Goal: Transaction & Acquisition: Purchase product/service

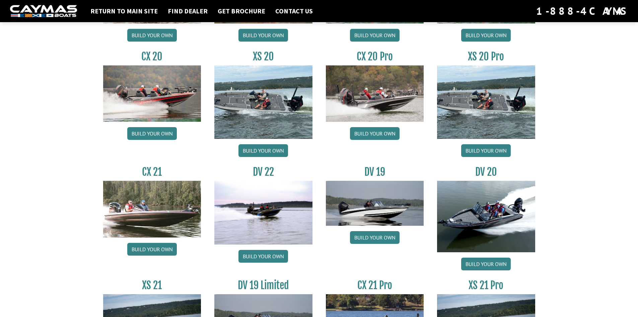
scroll to position [648, 0]
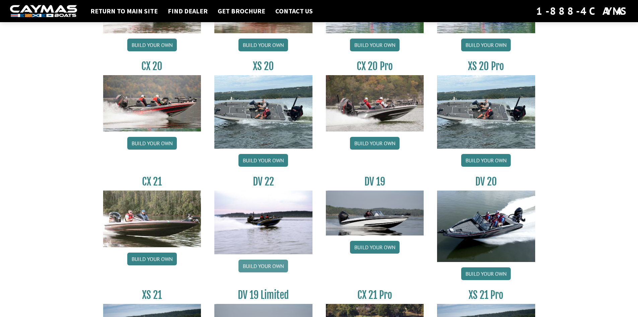
click at [271, 265] on link "Build your own" at bounding box center [264, 265] width 50 height 13
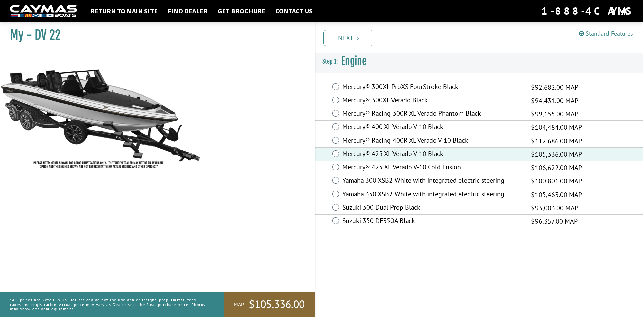
click at [417, 140] on label "Mercury® Racing 400R XL Verado V-10 Black" at bounding box center [432, 141] width 181 height 10
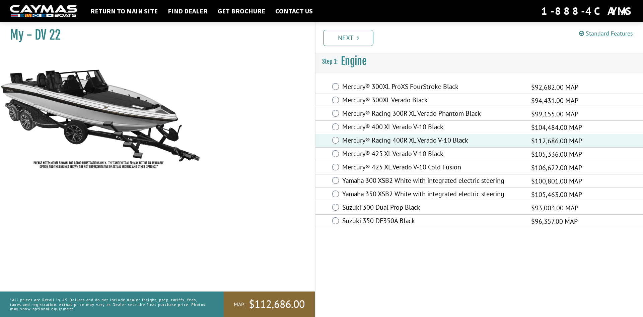
click at [429, 158] on label "Mercury® 425 XL Verado V-10 Black" at bounding box center [432, 154] width 181 height 10
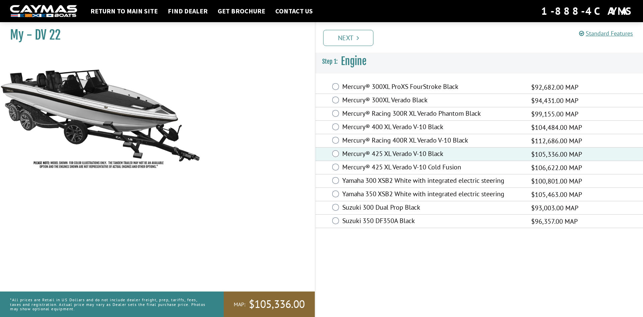
click at [423, 141] on label "Mercury® Racing 400R XL Verado V-10 Black" at bounding box center [432, 141] width 181 height 10
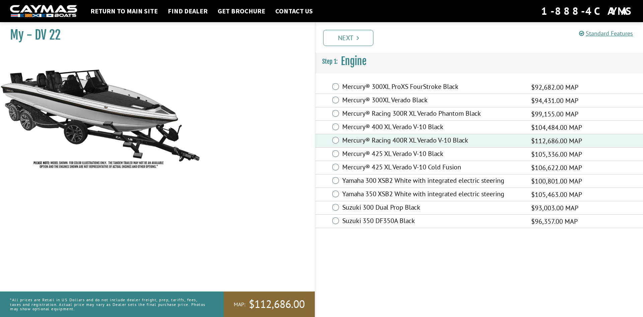
click at [423, 150] on label "Mercury® 425 XL Verado V-10 Black" at bounding box center [432, 154] width 181 height 10
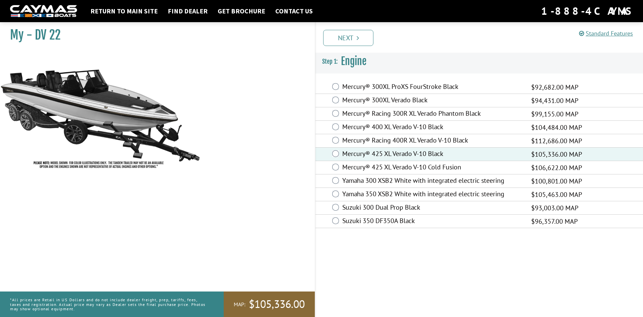
click at [433, 165] on label "Mercury® 425 XL Verado V-10 Cold Fusion" at bounding box center [432, 168] width 181 height 10
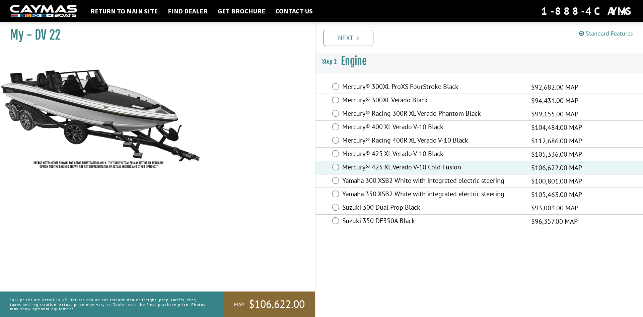
click at [438, 154] on label "Mercury® 425 XL Verado V-10 Black" at bounding box center [432, 154] width 181 height 10
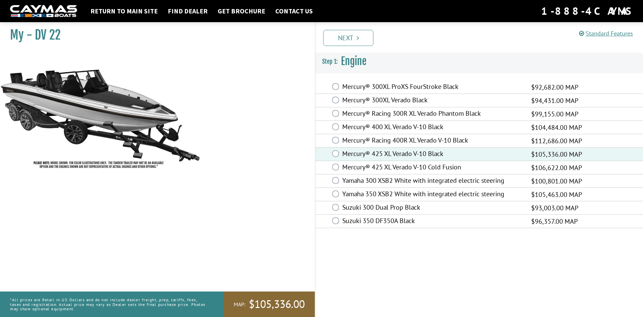
click at [440, 162] on div "Mercury® 425 XL Verado V-10 Cold Fusion $106,622.00 MAP" at bounding box center [480, 167] width 328 height 13
click at [440, 167] on label "Mercury® 425 XL Verado V-10 Cold Fusion" at bounding box center [432, 168] width 181 height 10
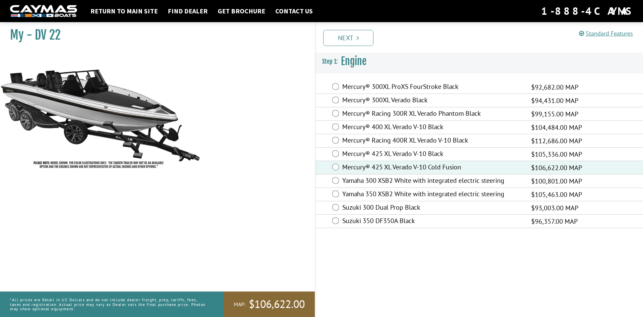
click at [422, 143] on label "Mercury® Racing 400R XL Verado V-10 Black" at bounding box center [432, 141] width 181 height 10
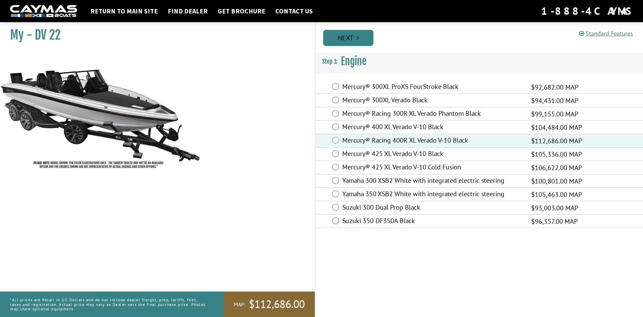
click at [364, 43] on link "Next" at bounding box center [348, 38] width 50 height 16
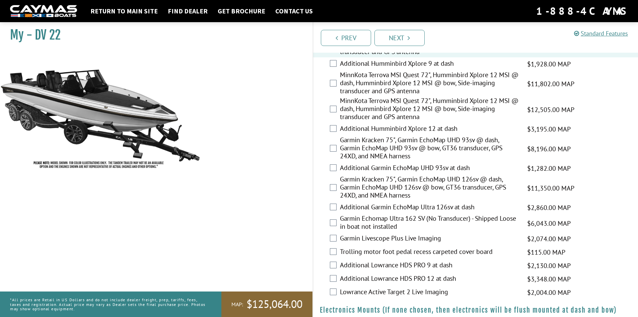
scroll to position [168, 0]
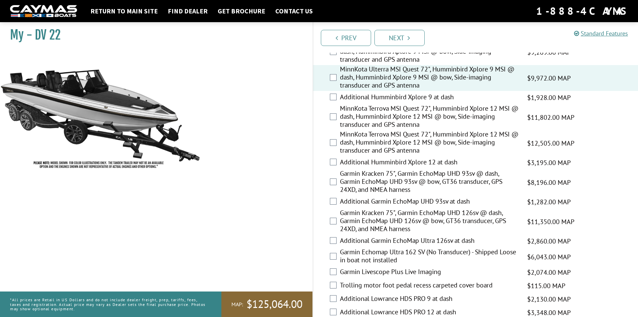
click at [382, 218] on label "Garmin Kracken 75", Garmin EchoMap UHD 126sv @ dash, Garmin EchoMap UHD 126sv @…" at bounding box center [429, 221] width 179 height 26
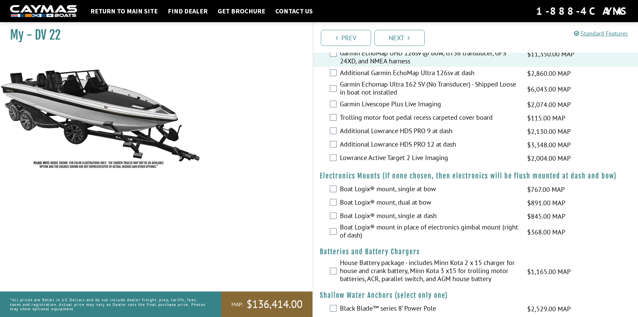
scroll to position [369, 0]
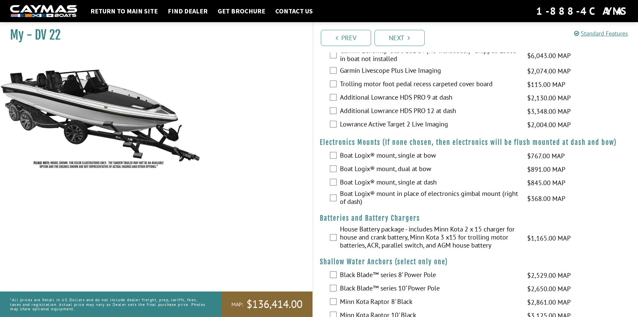
click at [405, 168] on label "Boat Logix® mount, dual at bow" at bounding box center [429, 170] width 179 height 10
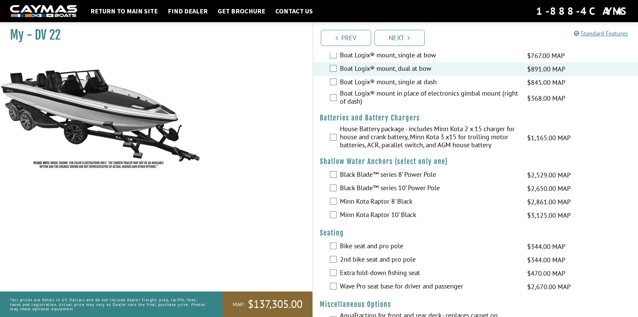
scroll to position [469, 0]
click at [409, 186] on label "Black Blade™ series 10’ Power Pole" at bounding box center [429, 188] width 179 height 10
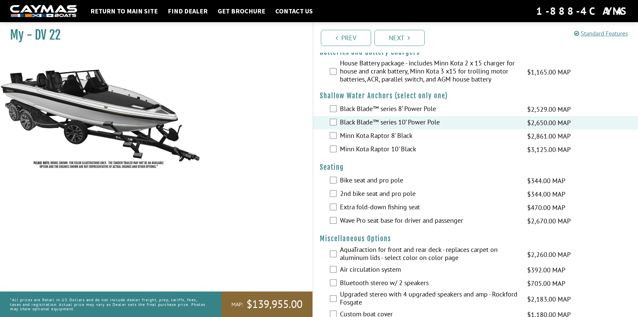
scroll to position [536, 0]
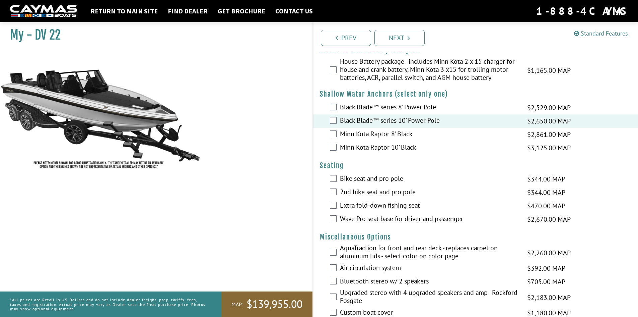
click at [416, 222] on label "Wave Pro seat base for driver and passenger" at bounding box center [429, 219] width 179 height 10
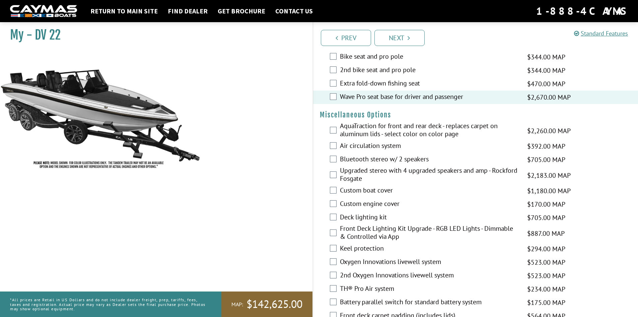
scroll to position [670, 0]
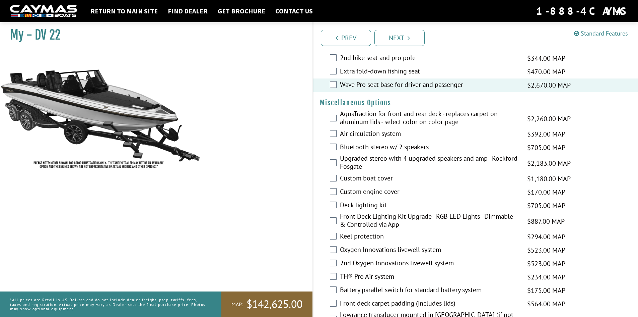
click at [410, 117] on label "AquaTraction for front and rear deck - replaces carpet on aluminum lids - selec…" at bounding box center [429, 119] width 179 height 18
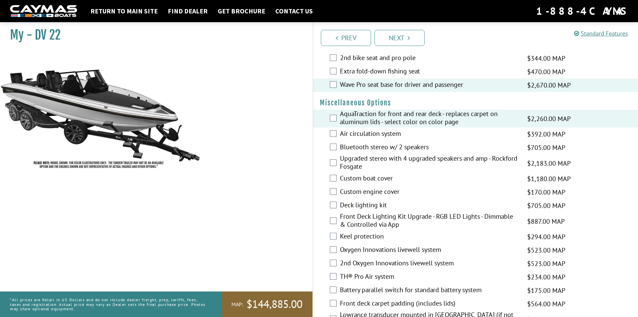
click at [366, 132] on label "Air circulation system" at bounding box center [429, 134] width 179 height 10
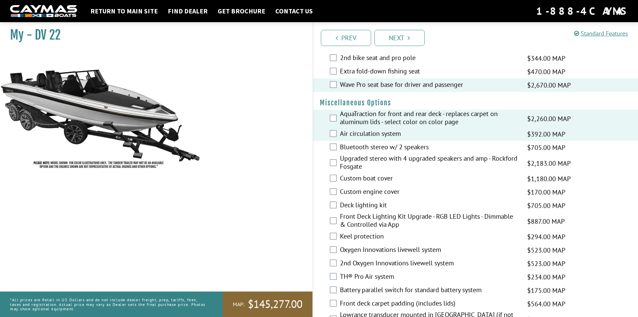
click at [379, 149] on label "Bluetooth stereo w/ 2 speakers" at bounding box center [429, 148] width 179 height 10
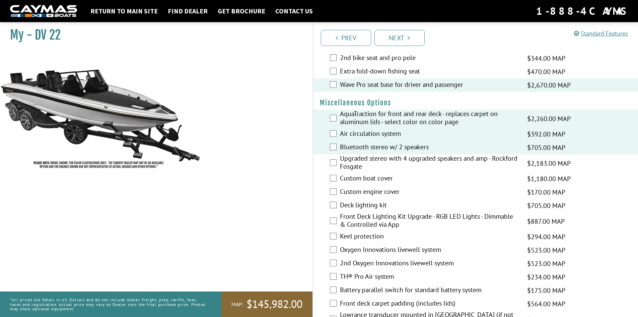
click at [380, 162] on label "Upgraded stereo with 4 upgraded speakers and amp - Rockford Fosgate" at bounding box center [429, 163] width 179 height 18
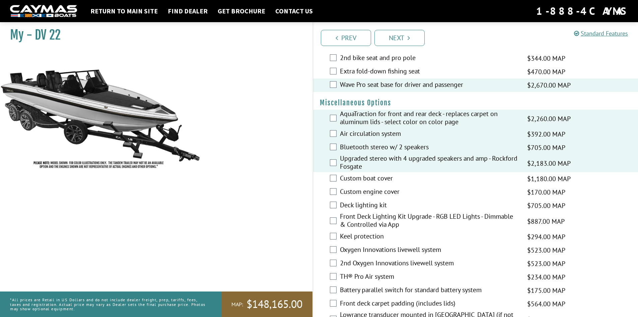
click at [374, 178] on label "Custom boat cover" at bounding box center [429, 179] width 179 height 10
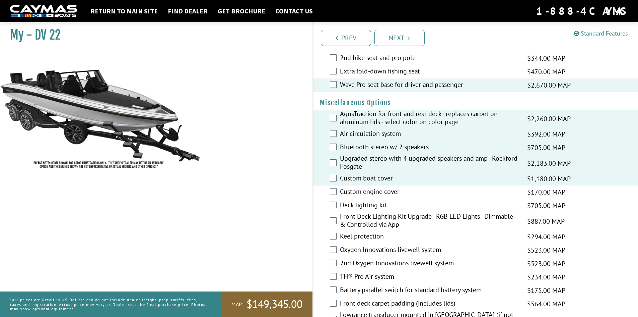
click at [375, 192] on label "Custom engine cover" at bounding box center [429, 192] width 179 height 10
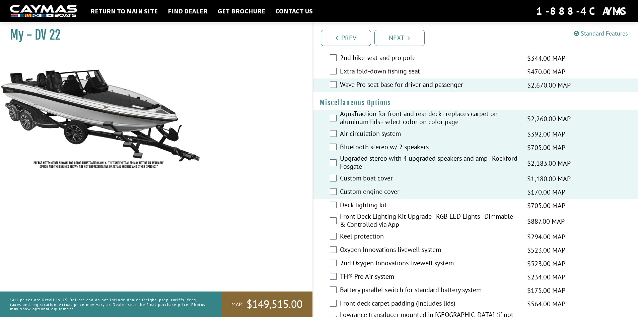
click at [370, 211] on div "Deck lighting kit $705.00 MAP $833.00 MSRP" at bounding box center [475, 205] width 325 height 13
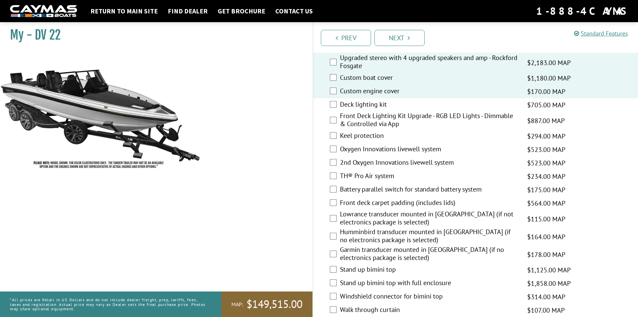
click at [370, 99] on div "Deck lighting kit $705.00 MAP $833.00 MSRP" at bounding box center [475, 104] width 325 height 13
click at [369, 122] on label "Front Deck Lighting Kit Upgrade - RGB LED Lights - Dimmable & Controlled via App" at bounding box center [429, 121] width 179 height 18
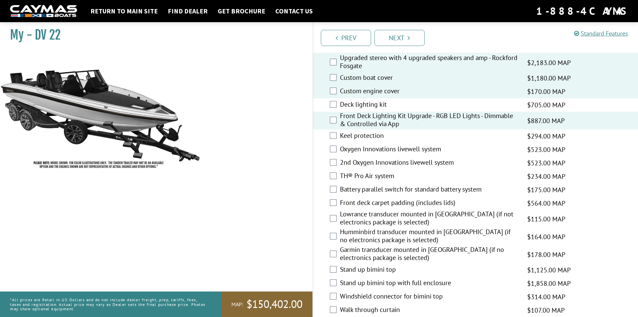
click at [374, 99] on div "Deck lighting kit $705.00 MAP $833.00 MSRP" at bounding box center [475, 104] width 325 height 13
click at [376, 102] on label "Deck lighting kit" at bounding box center [429, 105] width 179 height 10
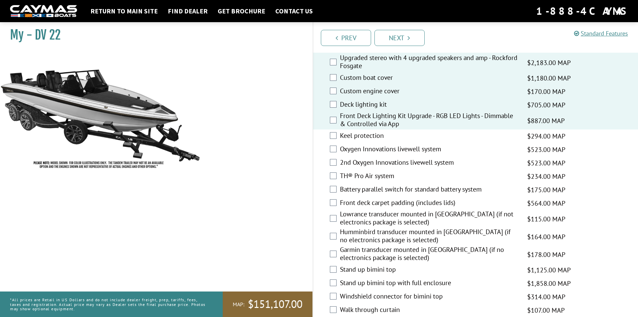
click at [372, 138] on label "Keel protection" at bounding box center [429, 136] width 179 height 10
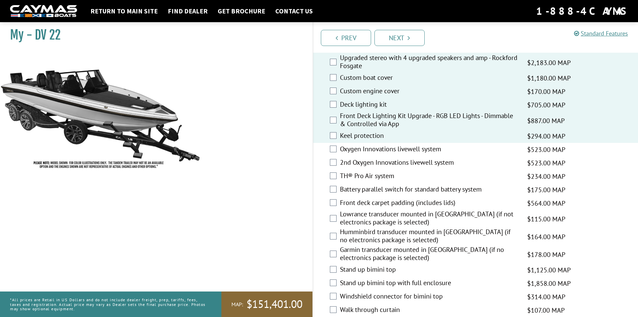
click at [374, 151] on label "Oxygen Innovations livewell system" at bounding box center [429, 150] width 179 height 10
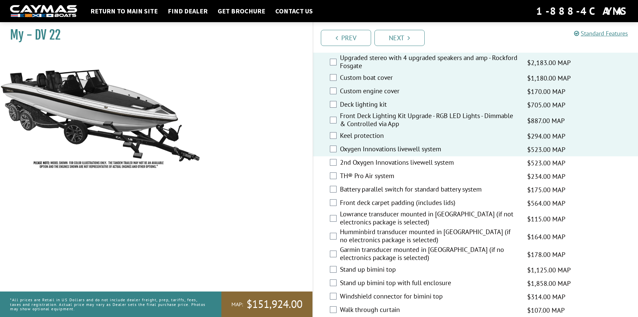
click at [374, 162] on label "2nd Oxygen Innovations livewell system" at bounding box center [429, 163] width 179 height 10
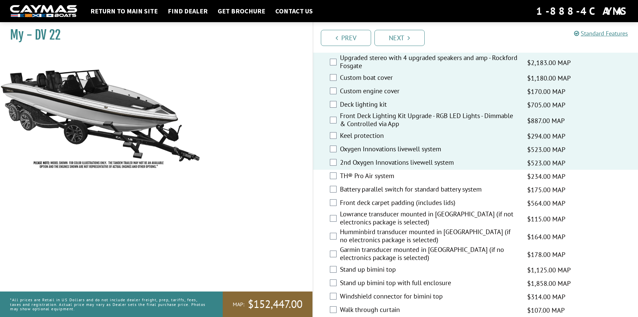
click at [376, 180] on label "TH® Pro Air system" at bounding box center [429, 177] width 179 height 10
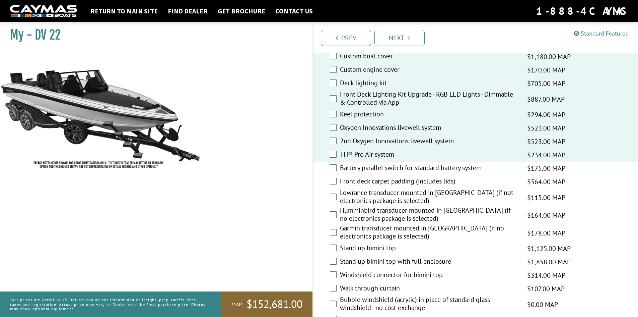
scroll to position [804, 0]
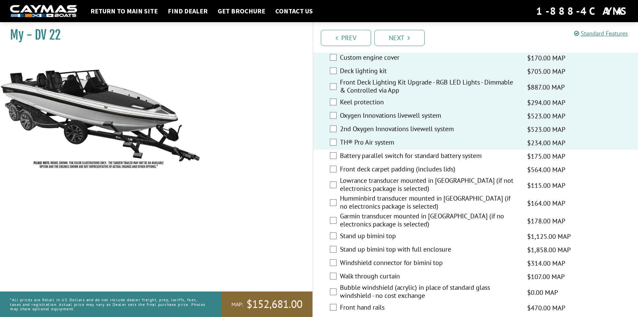
click at [394, 156] on label "Battery parallel switch for standard battery system" at bounding box center [429, 156] width 179 height 10
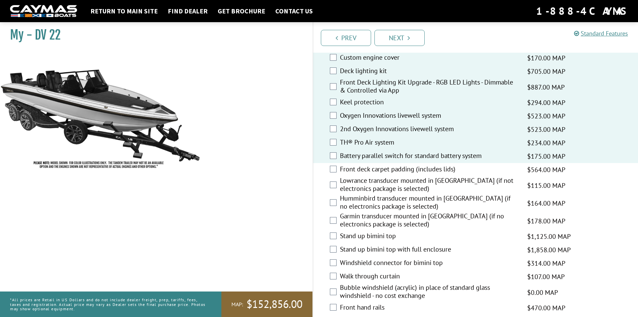
drag, startPoint x: 395, startPoint y: 166, endPoint x: 393, endPoint y: 175, distance: 9.3
click at [395, 166] on label "Front deck carpet padding (includes lids)" at bounding box center [429, 170] width 179 height 10
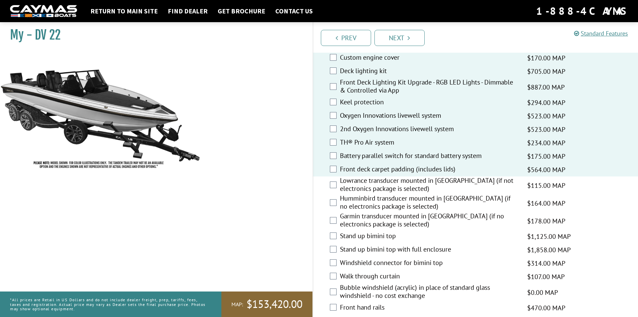
click at [389, 183] on label "Lowrance transducer mounted in [GEOGRAPHIC_DATA] (if not electronics package is…" at bounding box center [429, 185] width 179 height 18
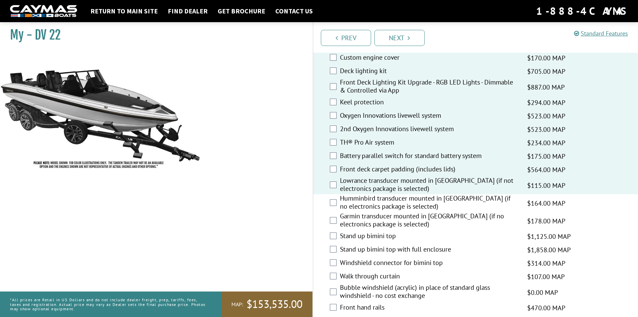
click at [385, 201] on label "Humminbird transducer mounted in [GEOGRAPHIC_DATA] (if no electronics package i…" at bounding box center [429, 203] width 179 height 18
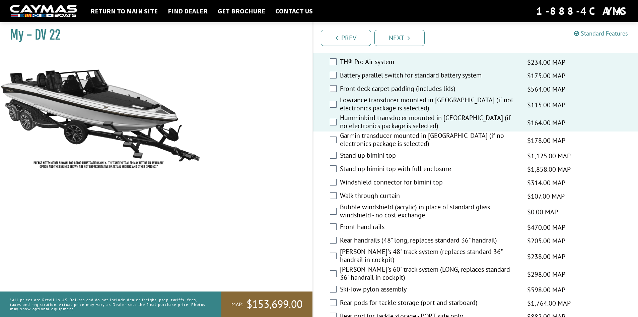
scroll to position [905, 0]
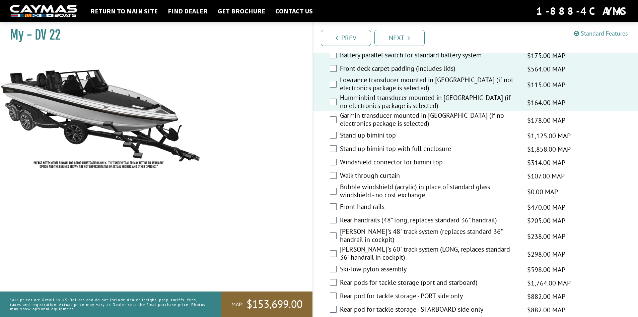
click at [370, 121] on label "Garmin transducer mounted in [GEOGRAPHIC_DATA] (if no electronics package is se…" at bounding box center [429, 120] width 179 height 18
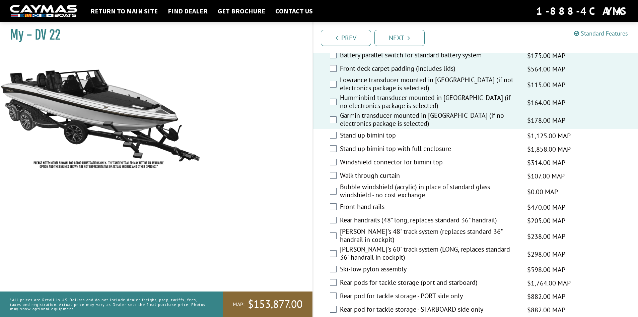
click at [373, 142] on div "Stand up bimini top $1,125.00 MAP $1,329.00 MSRP" at bounding box center [475, 135] width 325 height 13
click at [371, 135] on label "Stand up bimini top" at bounding box center [429, 136] width 179 height 10
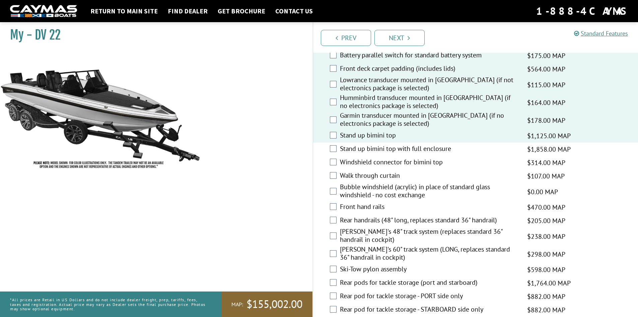
click at [371, 150] on label "Stand up bimini top with full enclosure" at bounding box center [429, 149] width 179 height 10
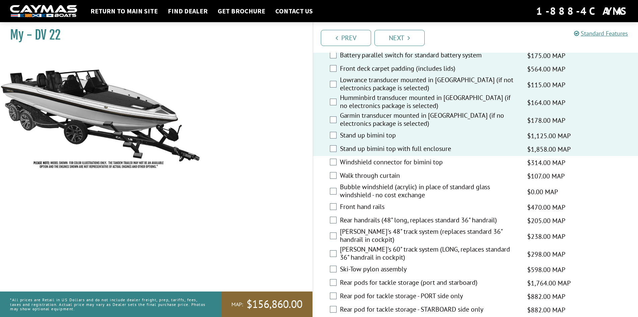
click at [373, 161] on label "Windshield connector for bimini top" at bounding box center [429, 163] width 179 height 10
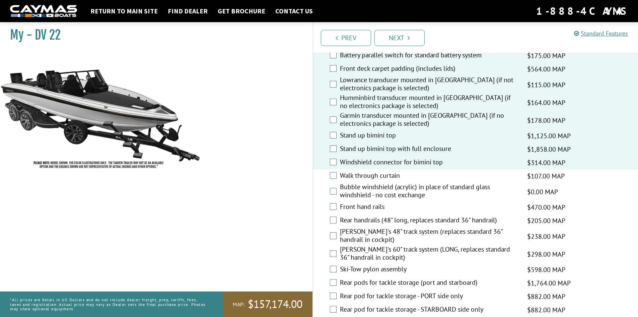
click at [372, 121] on label "Garmin transducer mounted in [GEOGRAPHIC_DATA] (if no electronics package is se…" at bounding box center [429, 120] width 179 height 18
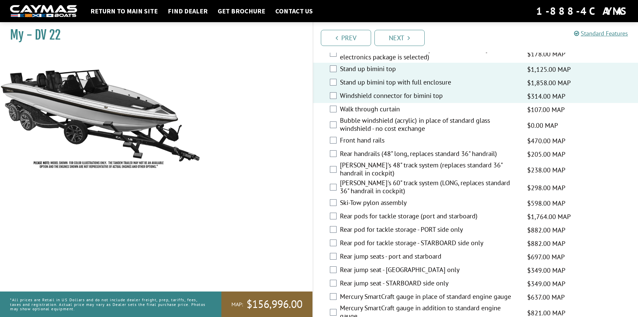
scroll to position [972, 0]
click at [378, 109] on label "Walk through curtain" at bounding box center [429, 109] width 179 height 10
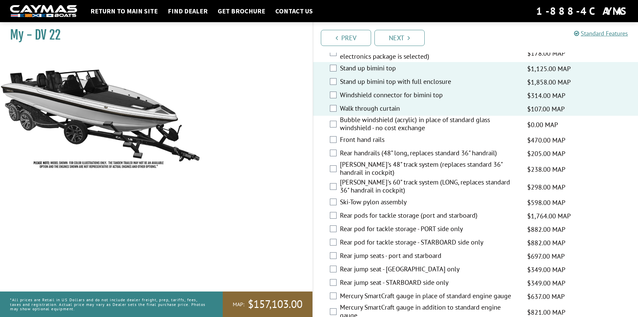
click at [376, 123] on label "Bubble windshield (acrylic) in place of standard glass windshield - no cost exc…" at bounding box center [429, 125] width 179 height 18
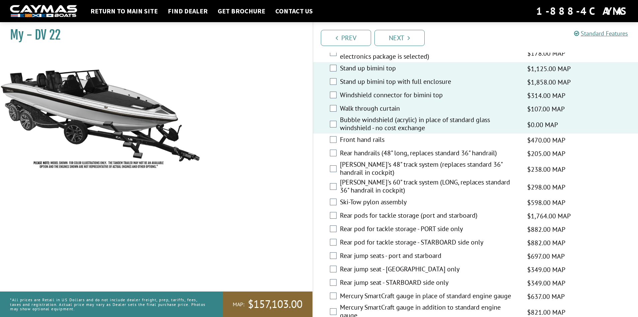
click at [372, 141] on label "Front hand rails" at bounding box center [429, 140] width 179 height 10
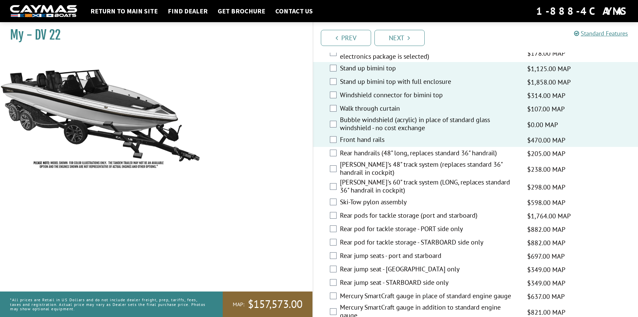
drag, startPoint x: 367, startPoint y: 152, endPoint x: 367, endPoint y: 164, distance: 11.7
click at [367, 153] on label "Rear handrails (48" long, replaces standard 36" handrail)" at bounding box center [429, 154] width 179 height 10
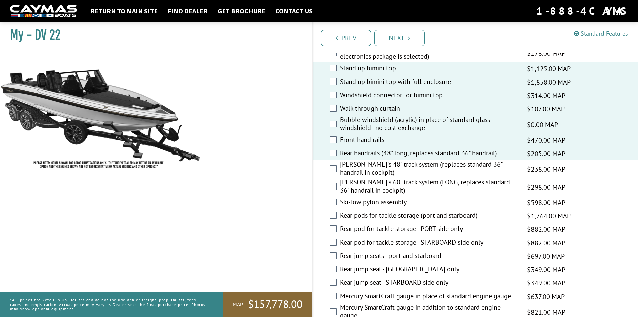
click at [368, 170] on label "[PERSON_NAME]'s 48" track system (replaces standard 36" handrail in cockpit)" at bounding box center [429, 169] width 179 height 18
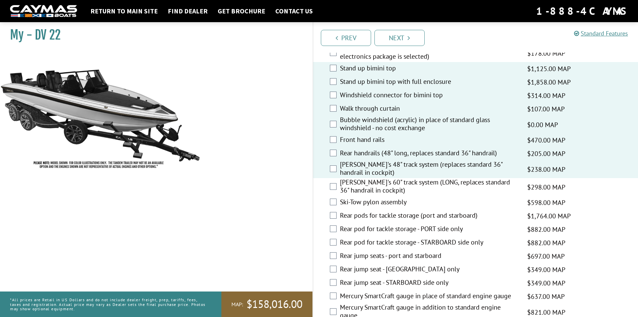
click at [363, 186] on label "[PERSON_NAME]'s 60" track system (LONG, replaces standard 36" handrail in cockp…" at bounding box center [429, 187] width 179 height 18
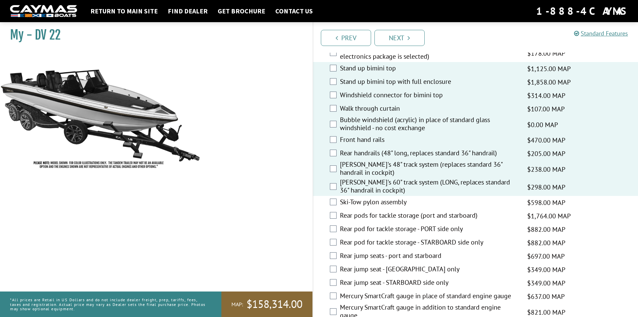
click at [360, 199] on label "Ski-Tow pylon assembly" at bounding box center [429, 203] width 179 height 10
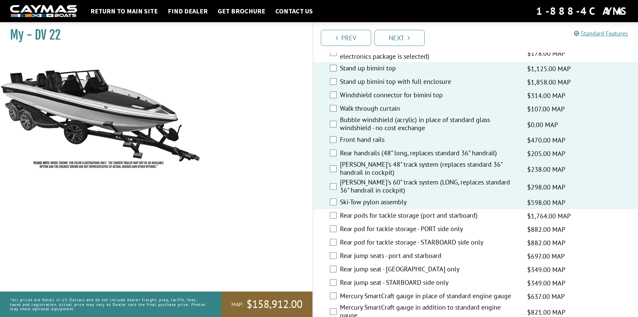
click at [361, 215] on label "Rear pods for tackle storage (port and starboard)" at bounding box center [429, 216] width 179 height 10
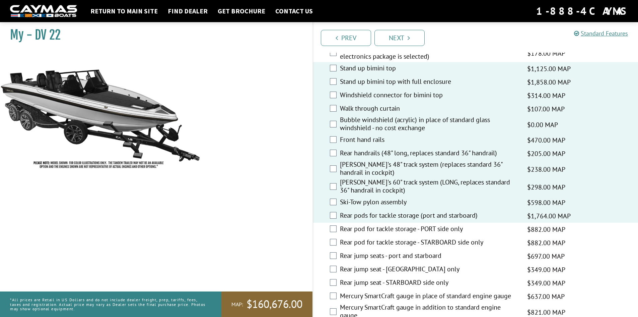
drag, startPoint x: 361, startPoint y: 231, endPoint x: 374, endPoint y: 177, distance: 56.0
click at [361, 231] on label "Rear pod for tackle storage - PORT side only" at bounding box center [429, 230] width 179 height 10
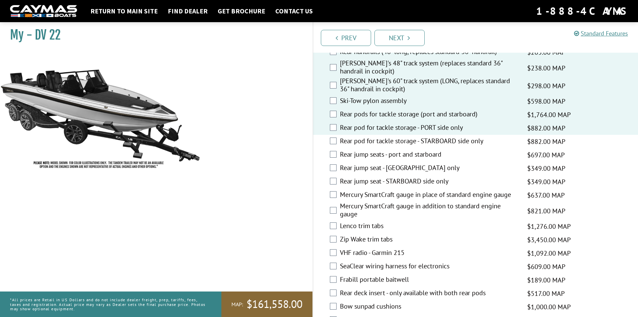
scroll to position [1106, 0]
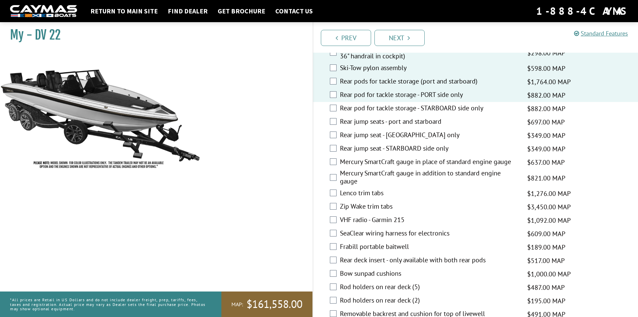
click at [390, 105] on label "Rear pod for tackle storage - STARBOARD side only" at bounding box center [429, 109] width 179 height 10
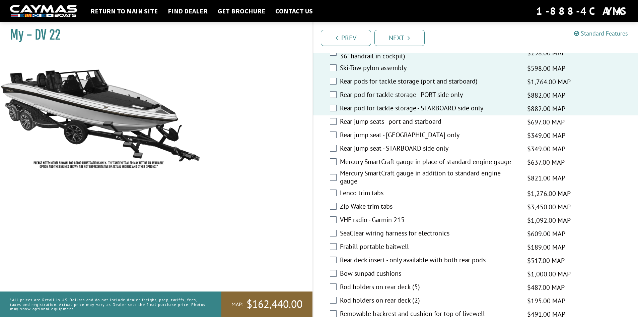
click at [386, 124] on label "Rear jump seats - port and starboard" at bounding box center [429, 122] width 179 height 10
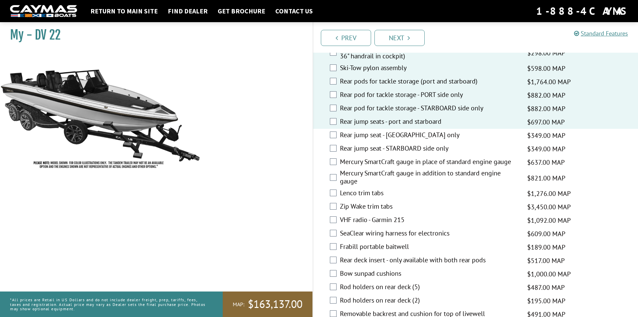
click at [385, 136] on label "Rear jump seat - [GEOGRAPHIC_DATA] only" at bounding box center [429, 136] width 179 height 10
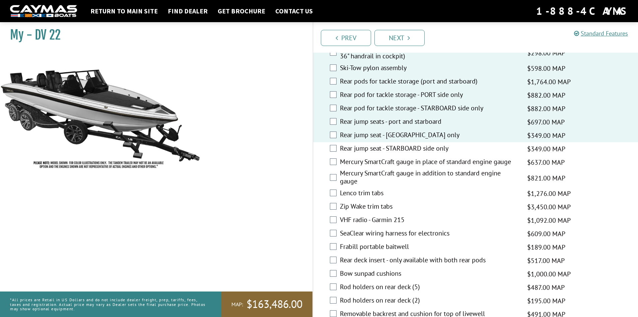
click at [385, 147] on label "Rear jump seat - STARBOARD side only" at bounding box center [429, 149] width 179 height 10
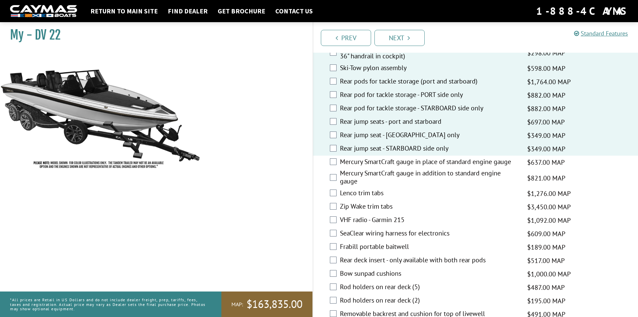
click at [383, 162] on label "Mercury SmartCraft gauge in place of standard engine gauge" at bounding box center [429, 163] width 179 height 10
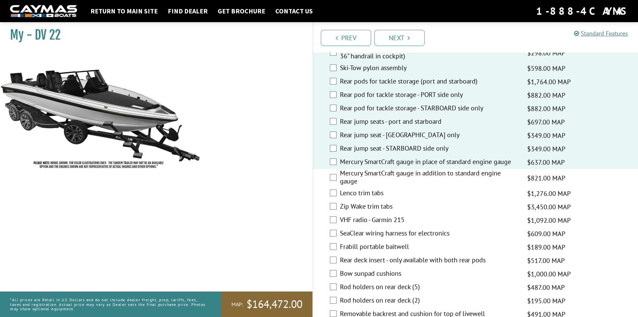
click at [384, 173] on label "Mercury SmartCraft gauge in addition to standard engine gauge" at bounding box center [429, 178] width 179 height 18
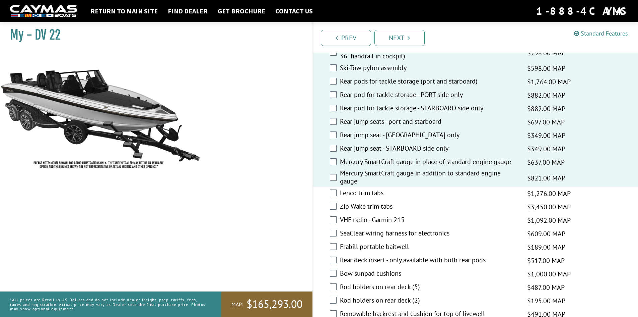
drag, startPoint x: 371, startPoint y: 196, endPoint x: 368, endPoint y: 200, distance: 4.7
click at [370, 196] on label "Lenco trim tabs" at bounding box center [429, 194] width 179 height 10
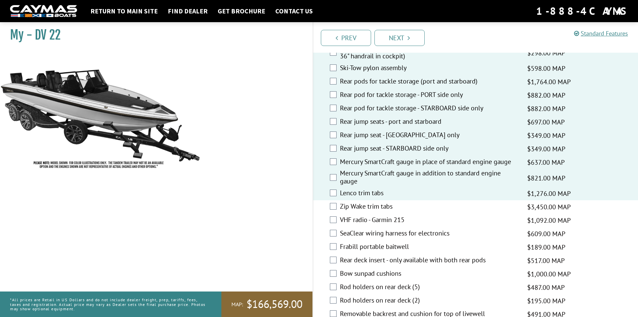
click at [367, 207] on label "Zip Wake trim tabs" at bounding box center [429, 207] width 179 height 10
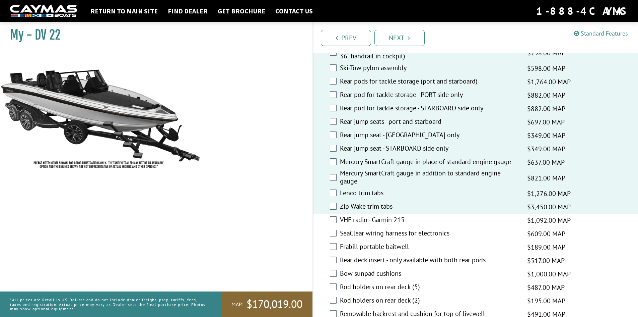
click at [361, 221] on label "VHF radio - Garmin 215" at bounding box center [429, 220] width 179 height 10
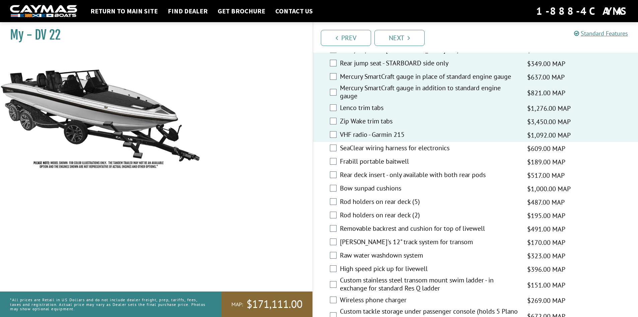
scroll to position [1206, 0]
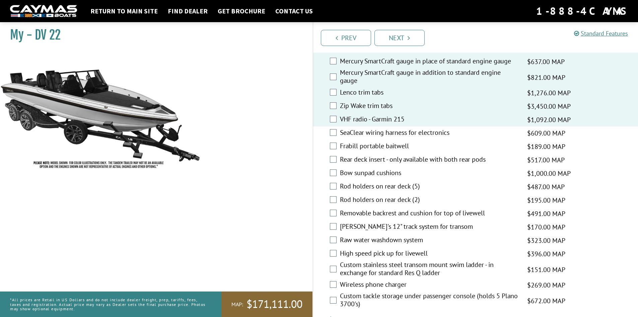
click at [388, 134] on label "SeaClear wiring harness for electronics" at bounding box center [429, 133] width 179 height 10
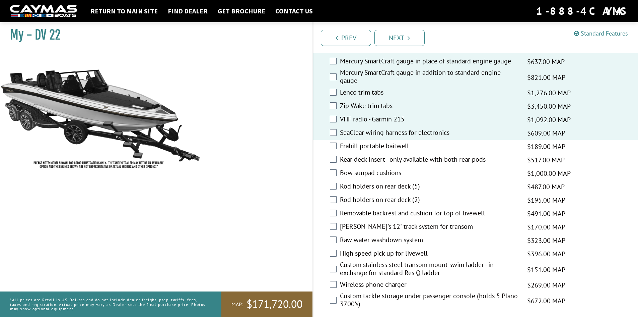
click at [386, 145] on label "Frabill portable baitwell" at bounding box center [429, 147] width 179 height 10
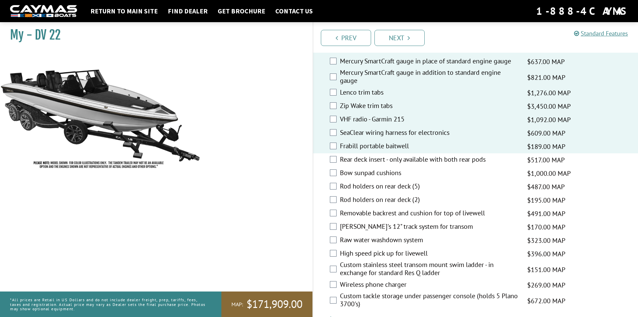
drag, startPoint x: 383, startPoint y: 152, endPoint x: 383, endPoint y: 160, distance: 7.4
click at [392, 158] on label "Rear deck insert - only available with both rear pods" at bounding box center [429, 160] width 179 height 10
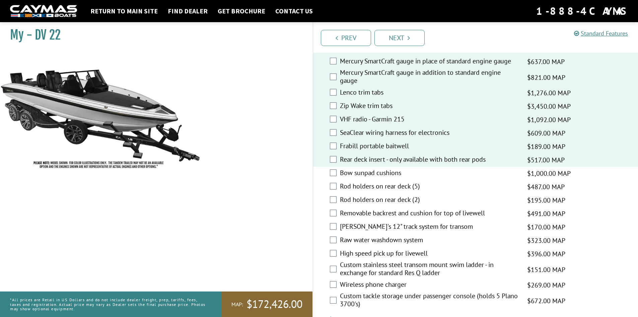
click at [385, 172] on label "Bow sunpad cushions" at bounding box center [429, 174] width 179 height 10
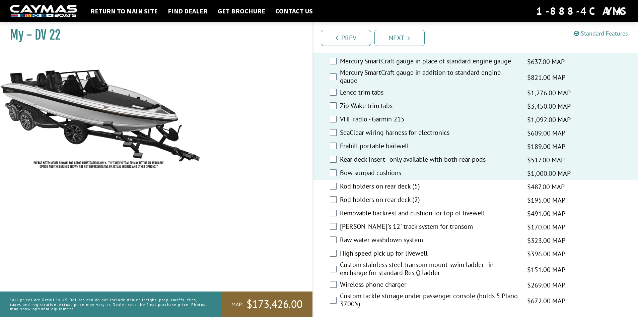
click at [385, 187] on label "Rod holders on rear deck (5)" at bounding box center [429, 187] width 179 height 10
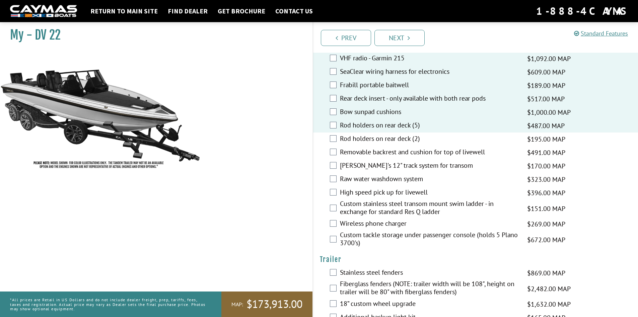
scroll to position [1273, 0]
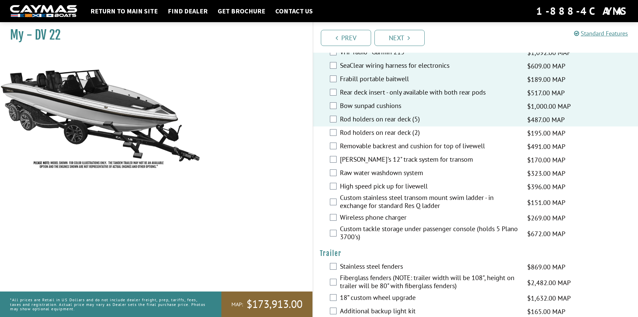
click at [395, 136] on label "Rod holders on rear deck (2)" at bounding box center [429, 133] width 179 height 10
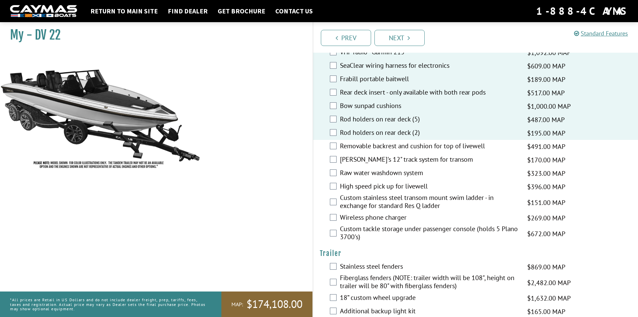
click at [391, 149] on label "Removable backrest and cushion for top of livewell" at bounding box center [429, 147] width 179 height 10
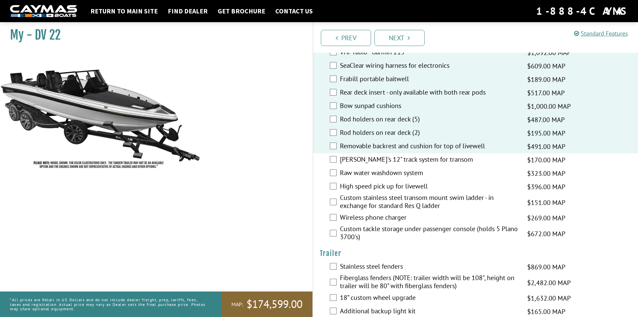
click at [394, 160] on label "[PERSON_NAME]'s 12" track system for transom" at bounding box center [429, 160] width 179 height 10
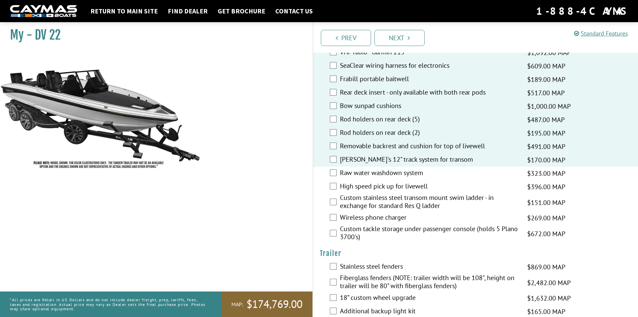
click at [391, 175] on label "Raw water washdown system" at bounding box center [429, 174] width 179 height 10
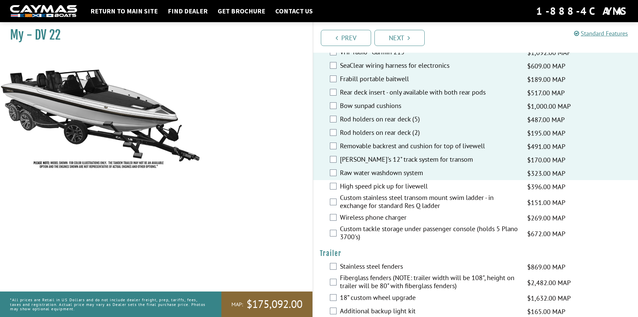
click at [389, 189] on label "High speed pick up for livewell" at bounding box center [429, 187] width 179 height 10
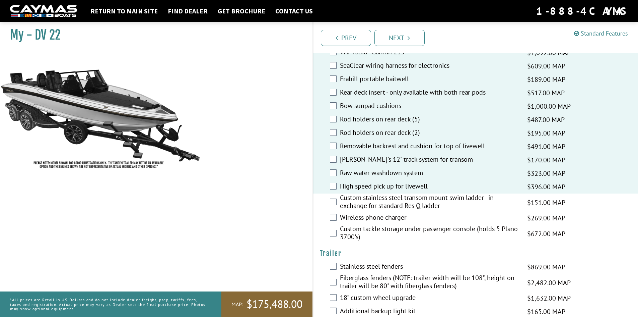
click at [387, 201] on label "Custom stainless steel transom mount swim ladder - in exchange for standard Res…" at bounding box center [429, 202] width 179 height 18
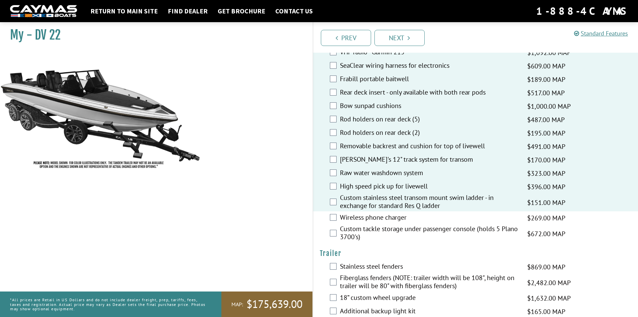
drag, startPoint x: 387, startPoint y: 214, endPoint x: 387, endPoint y: 218, distance: 4.0
click at [387, 216] on label "Wireless phone charger" at bounding box center [429, 218] width 179 height 10
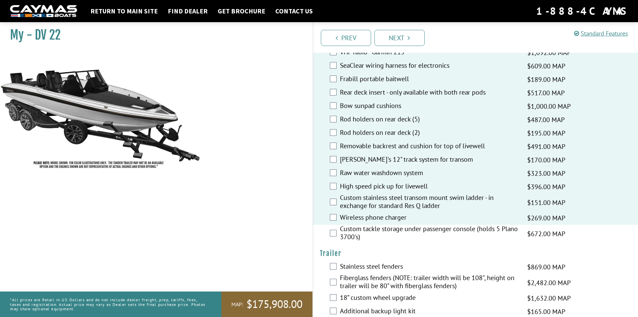
drag, startPoint x: 386, startPoint y: 228, endPoint x: 390, endPoint y: 214, distance: 14.0
click at [386, 228] on label "Custom tackle storage under passenger console (holds 5 Plano 3700's)" at bounding box center [429, 234] width 179 height 18
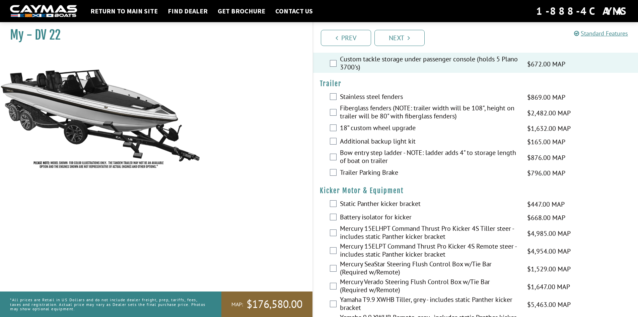
scroll to position [1474, 0]
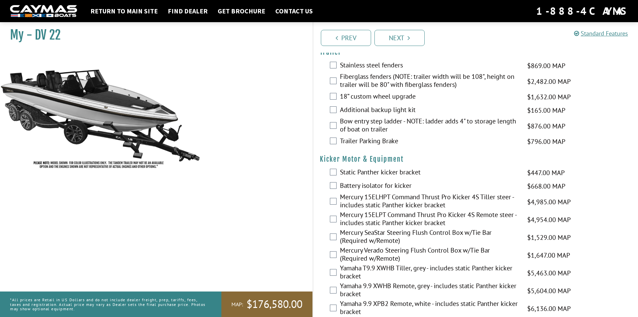
click at [399, 68] on label "Stainless steel fenders" at bounding box center [429, 66] width 179 height 10
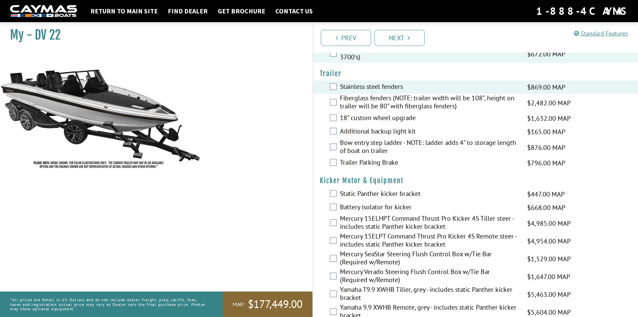
scroll to position [1441, 0]
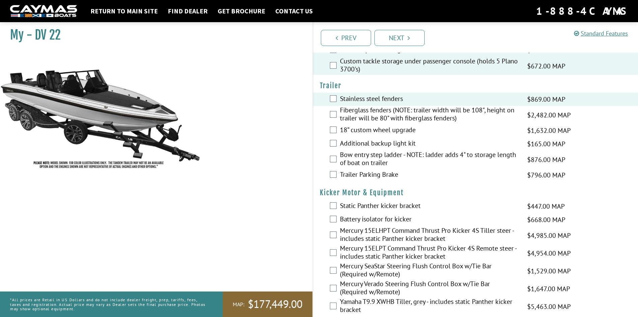
click at [388, 115] on label "Fiberglass fenders (NOTE: trailer width will be 108", height on trailer will be…" at bounding box center [429, 115] width 179 height 18
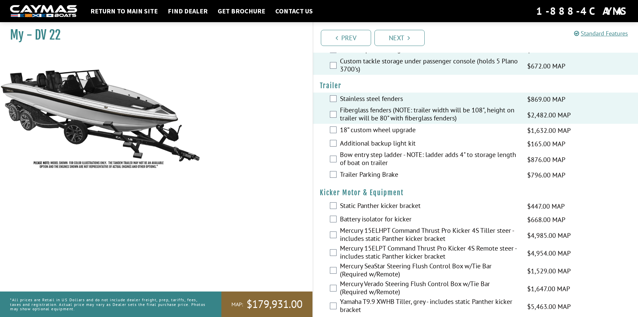
click at [393, 131] on label "18” custom wheel upgrade" at bounding box center [429, 131] width 179 height 10
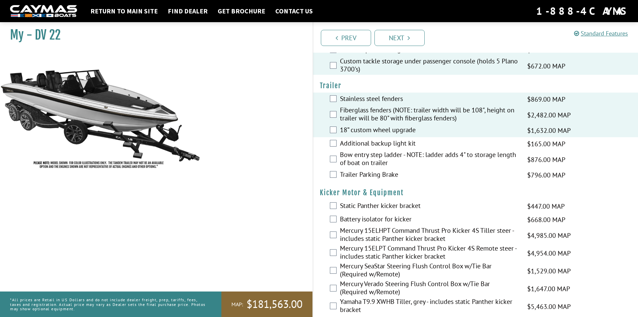
click at [395, 143] on label "Additional backup light kit" at bounding box center [429, 144] width 179 height 10
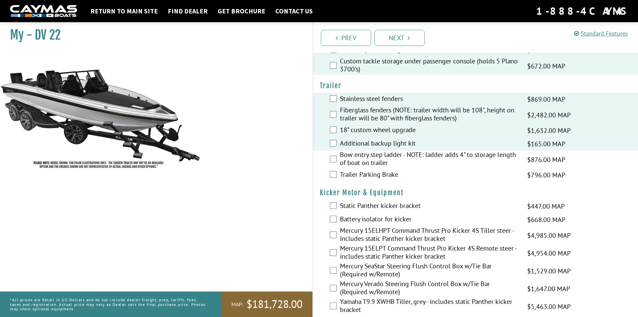
drag, startPoint x: 392, startPoint y: 157, endPoint x: 387, endPoint y: 164, distance: 8.7
click at [392, 157] on label "Bow entry step ladder - NOTE: ladder adds 4" to storage length of boat on trail…" at bounding box center [429, 159] width 179 height 18
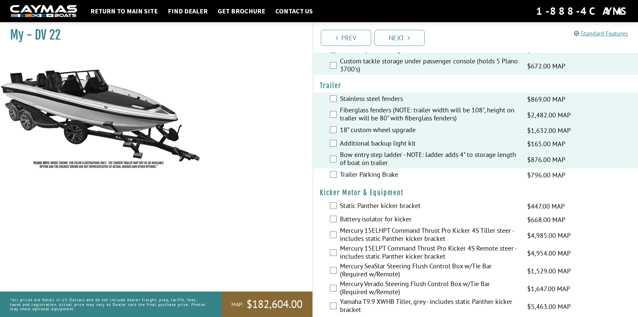
click at [383, 170] on label "Trailer Parking Brake" at bounding box center [429, 175] width 179 height 10
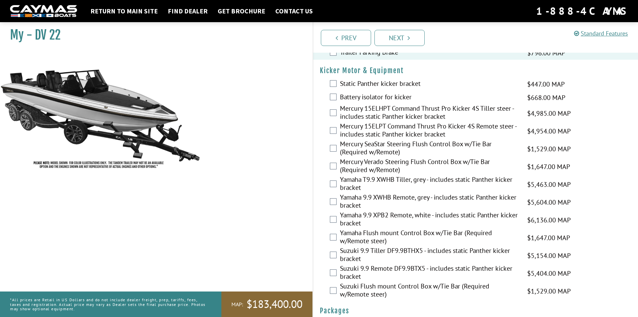
scroll to position [1575, 0]
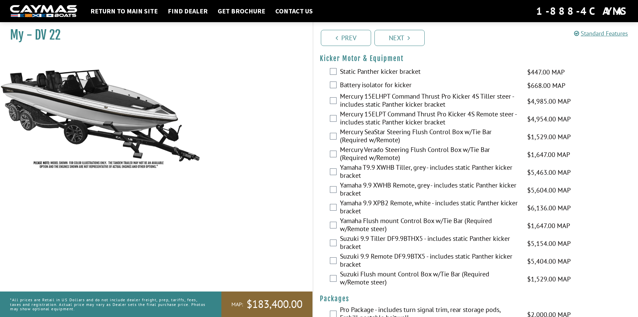
click at [400, 72] on label "Static Panther kicker bracket" at bounding box center [429, 72] width 179 height 10
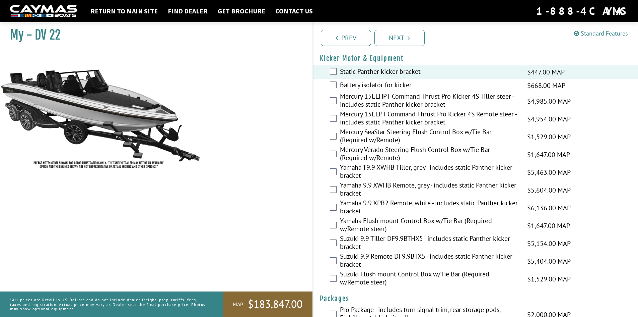
click at [396, 84] on label "Battery isolator for kicker" at bounding box center [429, 86] width 179 height 10
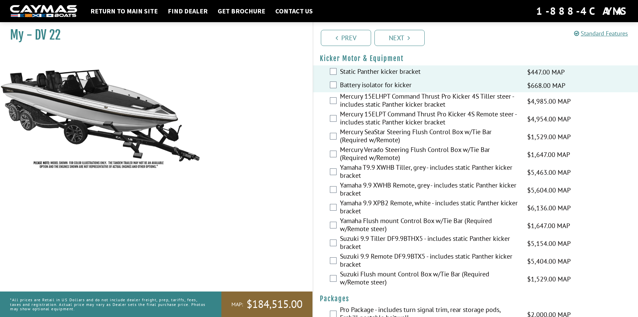
click at [410, 107] on label "Mercury 15ELHPT Command Thrust Pro Kicker 4S Tiller steer - includes static Pan…" at bounding box center [429, 101] width 179 height 18
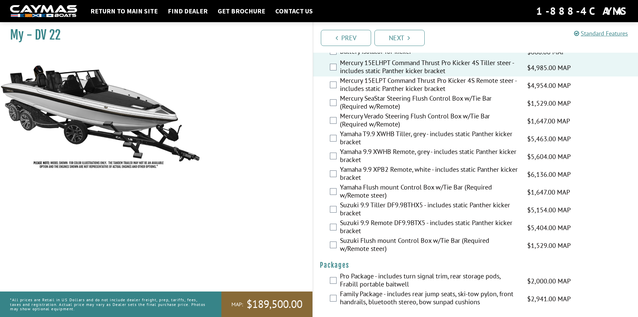
scroll to position [1612, 0]
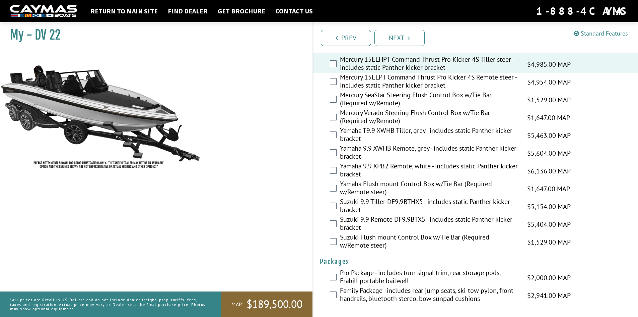
click at [396, 275] on label "Pro Package - includes turn signal trim, rear storage pods, Frabill portable ba…" at bounding box center [429, 277] width 179 height 18
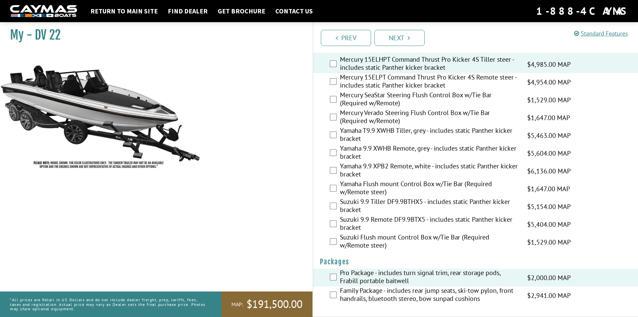
click at [402, 288] on label "Family Package - includes rear jump seats, ski-tow pylon, front handrails, blue…" at bounding box center [429, 295] width 179 height 18
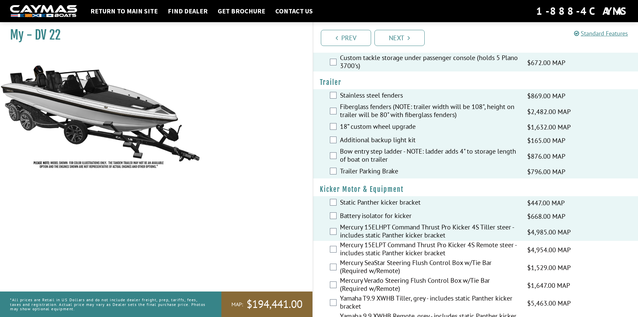
scroll to position [1277, 0]
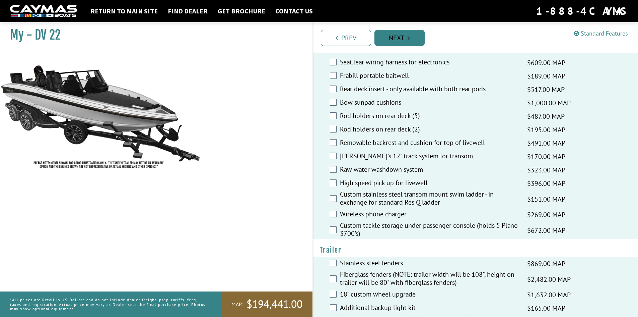
click at [394, 41] on link "Next" at bounding box center [400, 38] width 50 height 16
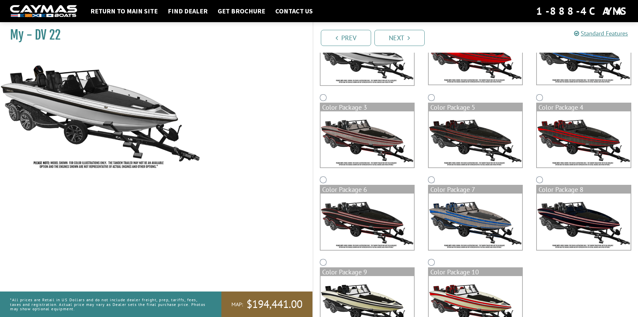
scroll to position [67, 0]
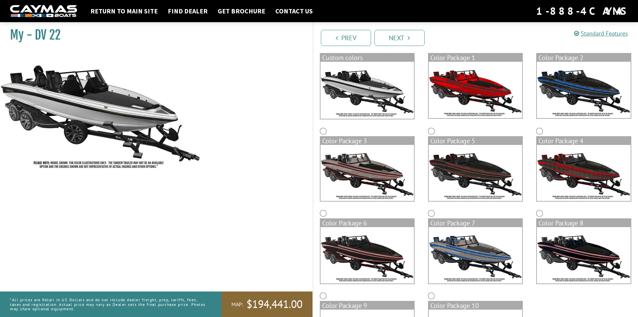
click at [486, 95] on img at bounding box center [475, 90] width 93 height 56
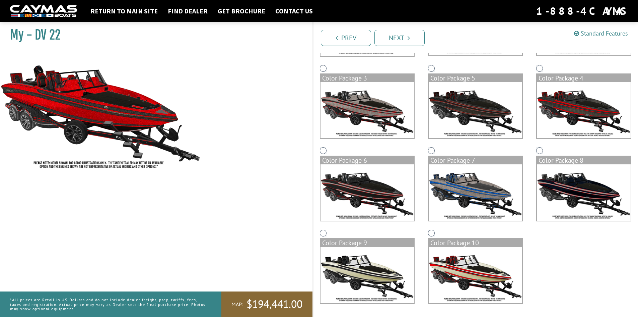
scroll to position [96, 0]
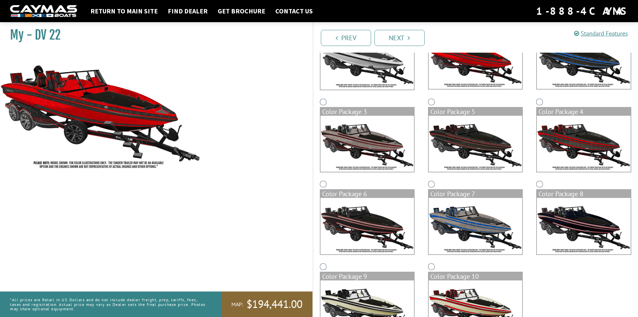
click at [567, 143] on img at bounding box center [583, 144] width 93 height 56
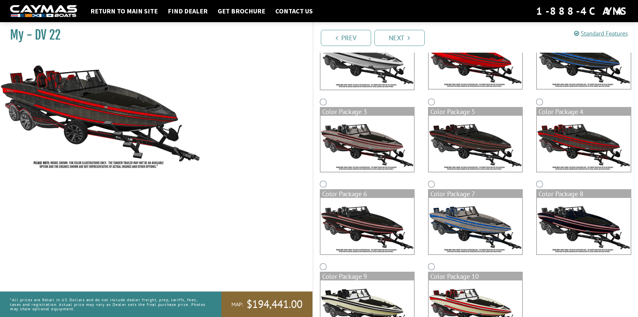
click at [390, 143] on img at bounding box center [367, 144] width 93 height 56
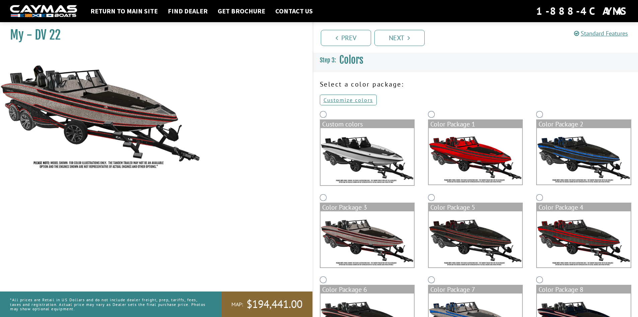
scroll to position [0, 0]
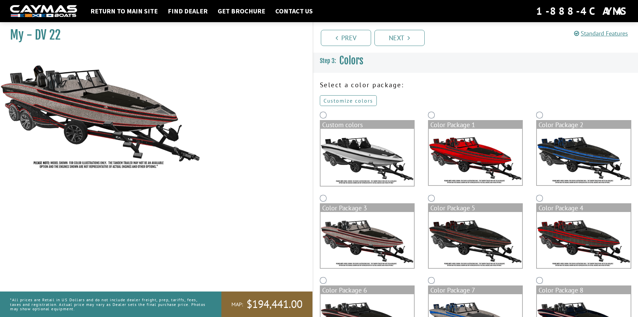
click at [350, 104] on link "Customize colors" at bounding box center [348, 100] width 57 height 11
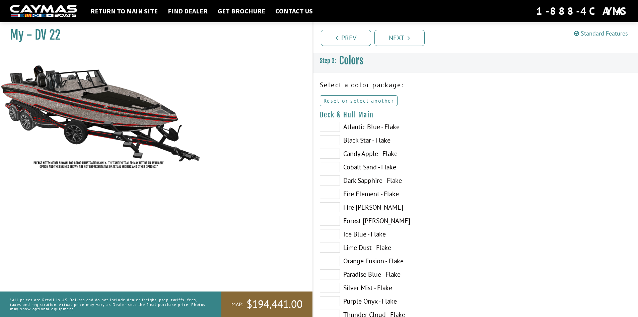
scroll to position [34, 0]
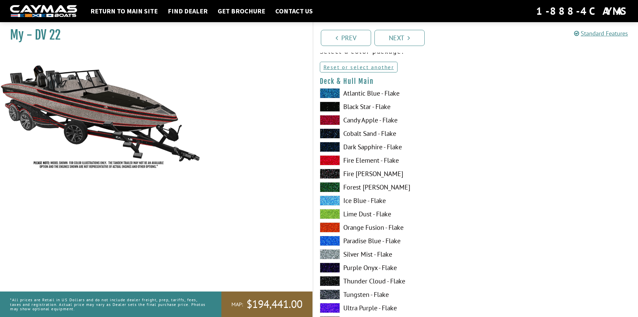
click at [373, 93] on label "Atlantic Blue - Flake" at bounding box center [394, 93] width 149 height 10
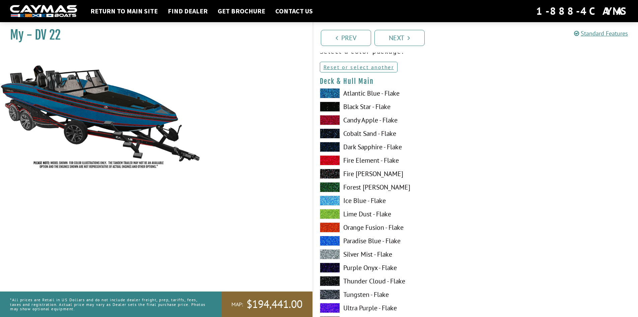
click at [365, 120] on label "Candy Apple - Flake" at bounding box center [394, 120] width 149 height 10
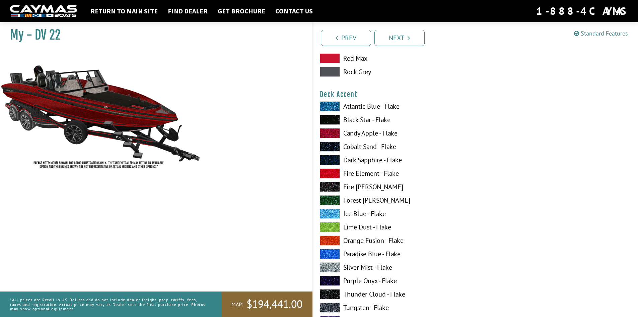
scroll to position [469, 0]
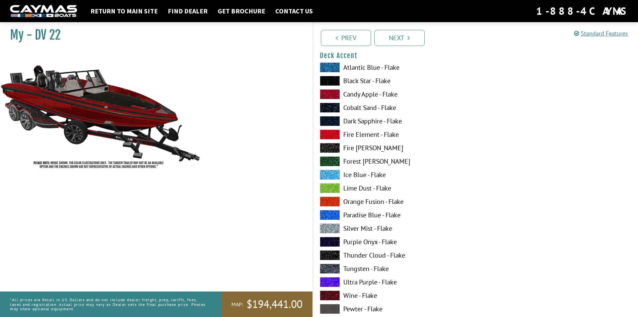
click at [352, 224] on label "Silver Mist - Flake" at bounding box center [394, 228] width 149 height 10
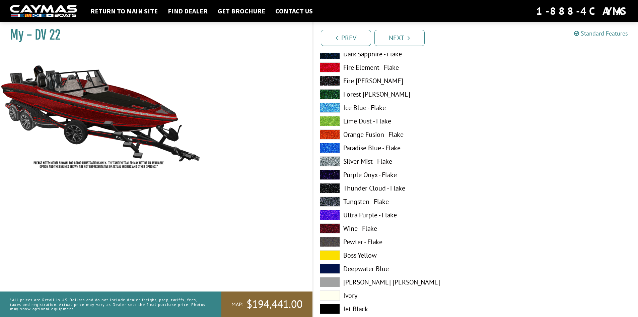
scroll to position [603, 0]
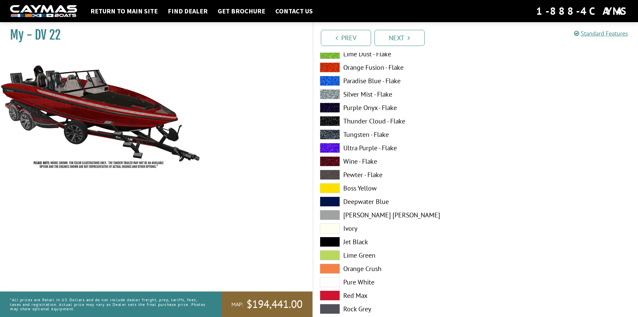
click at [359, 161] on label "Wine - Flake" at bounding box center [394, 161] width 149 height 10
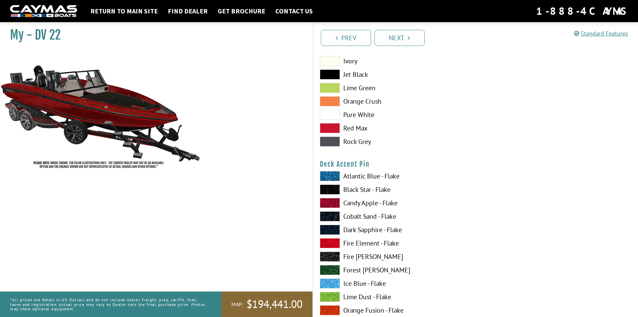
scroll to position [771, 0]
click at [360, 115] on label "Pure White" at bounding box center [394, 114] width 149 height 10
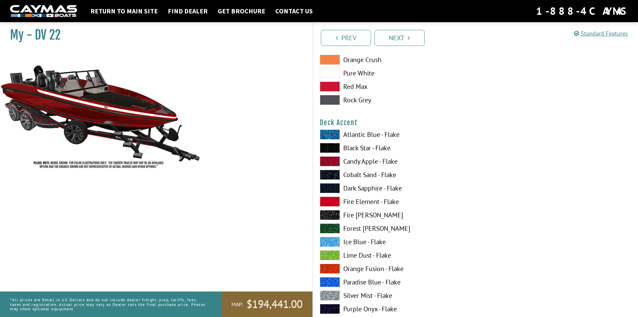
scroll to position [436, 0]
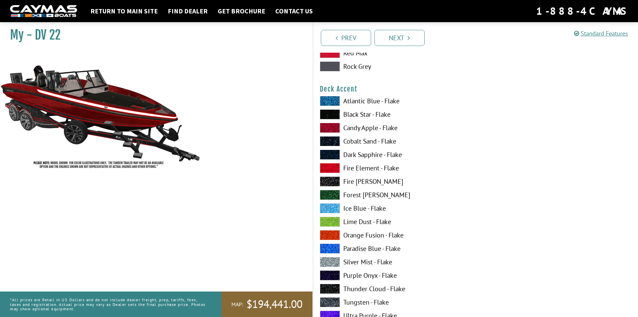
click at [363, 125] on label "Candy Apple - Flake" at bounding box center [394, 128] width 149 height 10
click at [361, 114] on label "Black Star - Flake" at bounding box center [394, 114] width 149 height 10
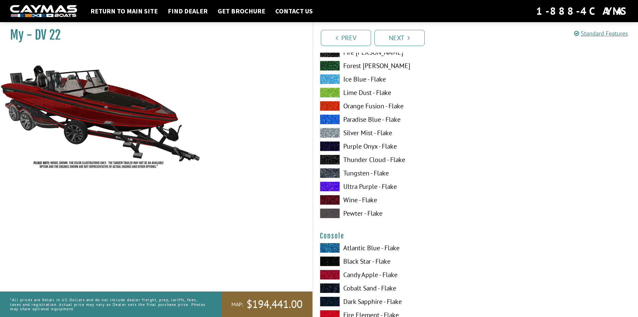
scroll to position [972, 0]
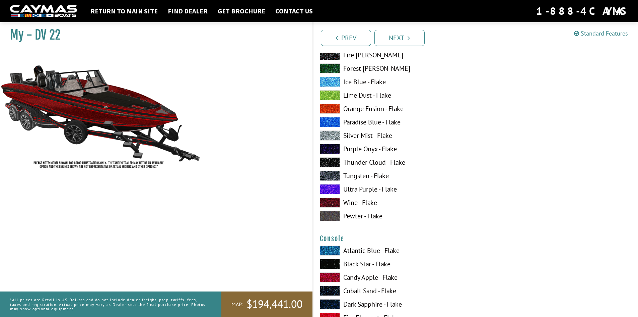
click at [375, 199] on label "Wine - Flake" at bounding box center [394, 202] width 149 height 10
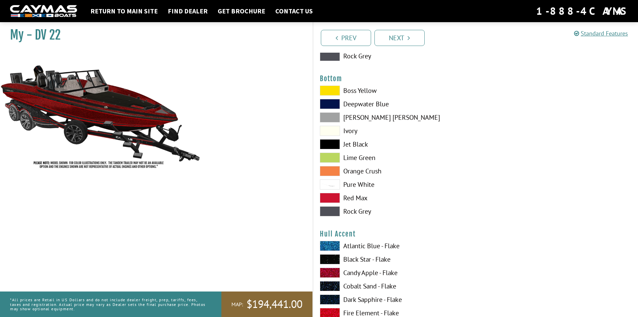
scroll to position [1508, 0]
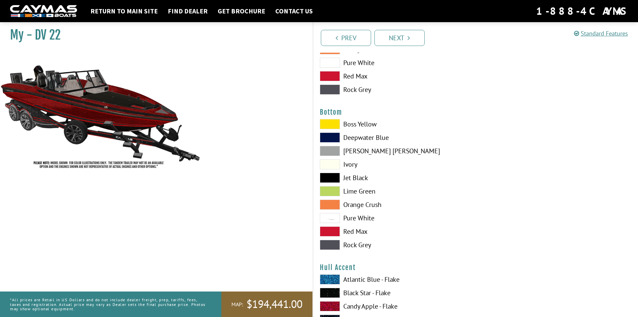
click at [358, 218] on label "Pure White" at bounding box center [394, 218] width 149 height 10
click at [351, 179] on label "Jet Black" at bounding box center [394, 178] width 149 height 10
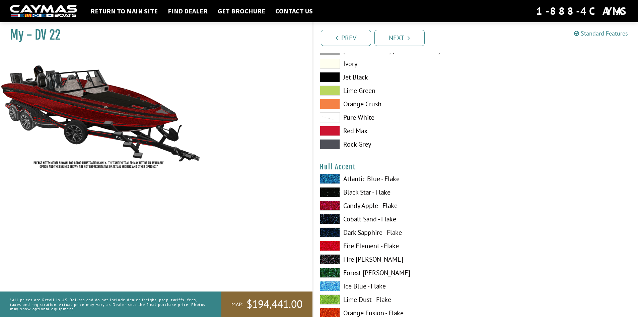
scroll to position [1676, 0]
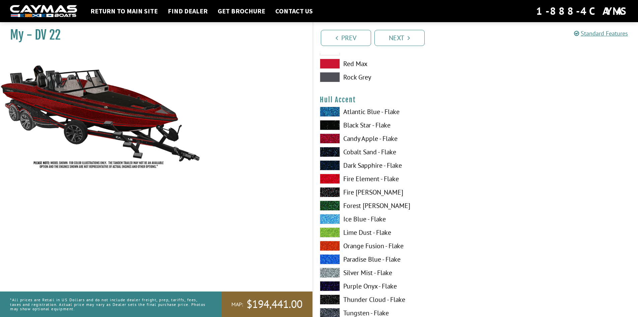
click at [351, 270] on label "Silver Mist - Flake" at bounding box center [394, 272] width 149 height 10
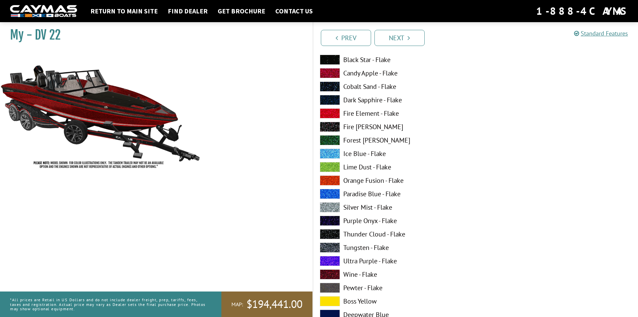
scroll to position [1743, 0]
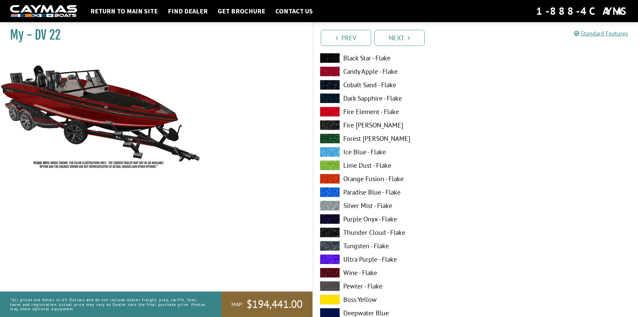
click at [355, 231] on label "Thunder Cloud - Flake" at bounding box center [394, 232] width 149 height 10
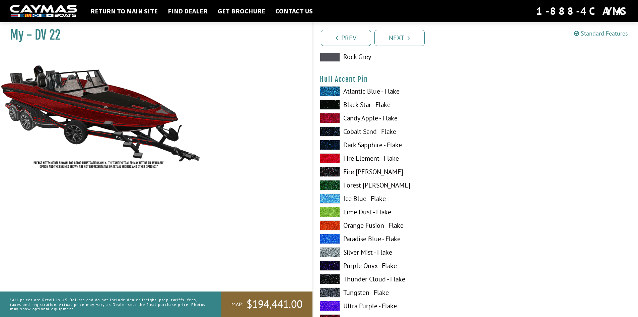
scroll to position [2145, 0]
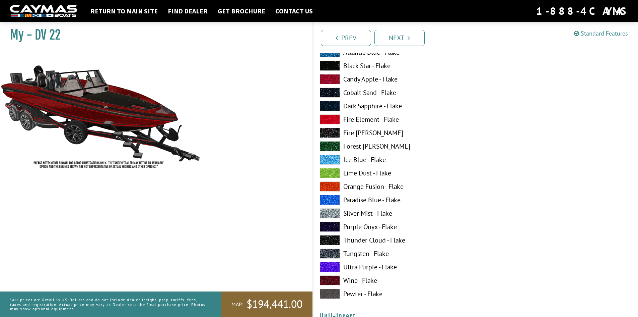
drag, startPoint x: 366, startPoint y: 237, endPoint x: 386, endPoint y: 212, distance: 32.2
click at [366, 237] on label "Thunder Cloud - Flake" at bounding box center [394, 240] width 149 height 10
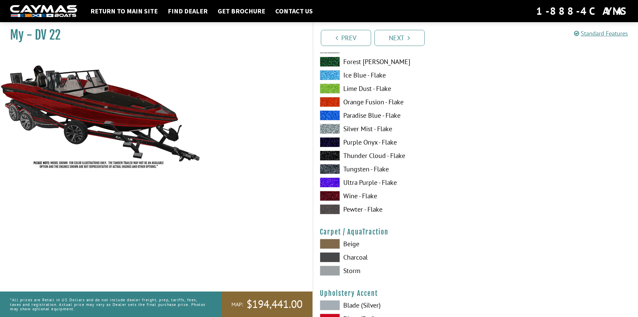
scroll to position [2915, 0]
click at [352, 267] on label "Storm" at bounding box center [394, 270] width 149 height 10
click at [350, 246] on label "Beige" at bounding box center [394, 243] width 149 height 10
click at [353, 255] on label "Charcoal" at bounding box center [394, 256] width 149 height 10
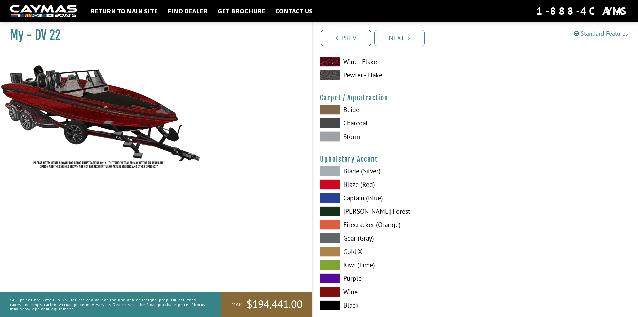
scroll to position [3050, 0]
click at [358, 186] on label "Blaze (Red)" at bounding box center [394, 184] width 149 height 10
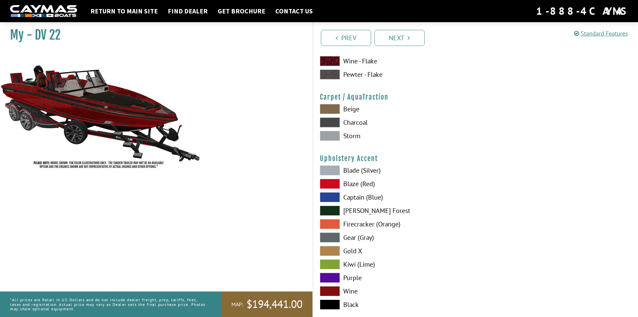
click at [348, 305] on label "Black" at bounding box center [394, 304] width 149 height 10
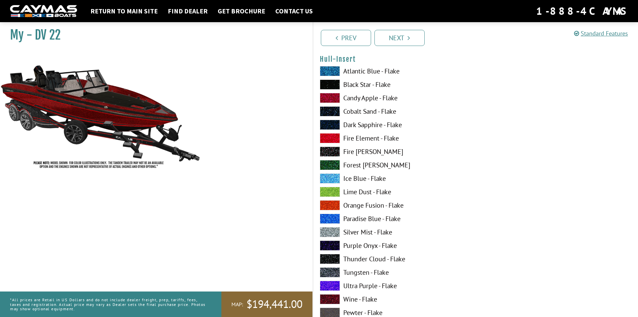
scroll to position [2407, 0]
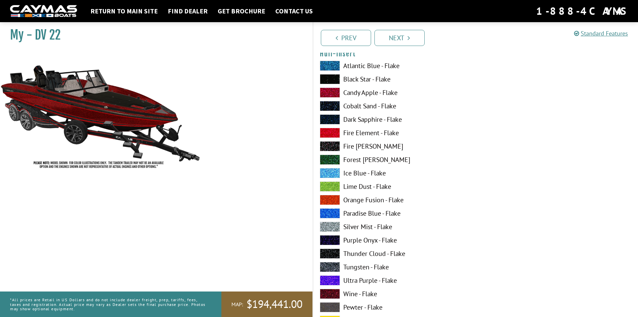
click at [352, 254] on label "Thunder Cloud - Flake" at bounding box center [394, 253] width 149 height 10
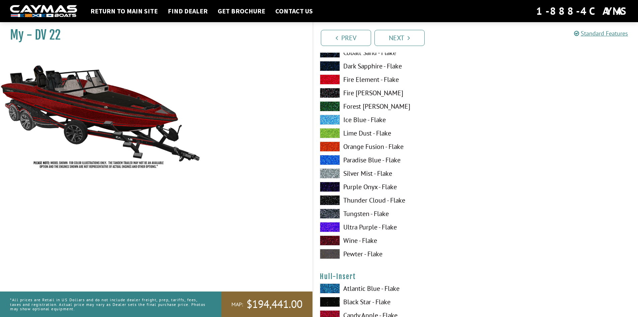
scroll to position [2173, 0]
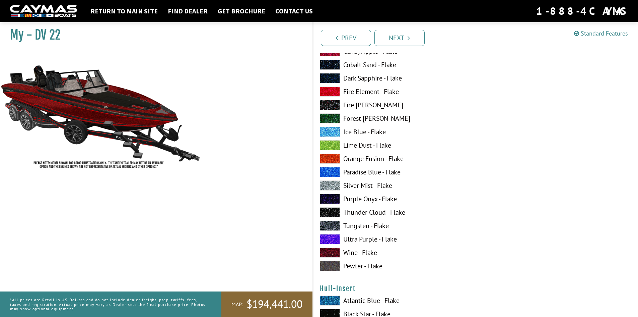
click at [365, 213] on label "Thunder Cloud - Flake" at bounding box center [394, 212] width 149 height 10
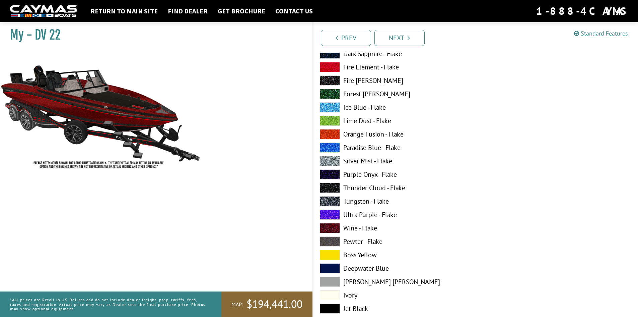
scroll to position [1234, 0]
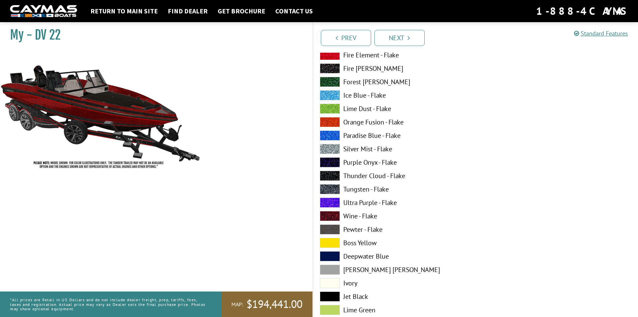
click at [357, 177] on label "Thunder Cloud - Flake" at bounding box center [394, 176] width 149 height 10
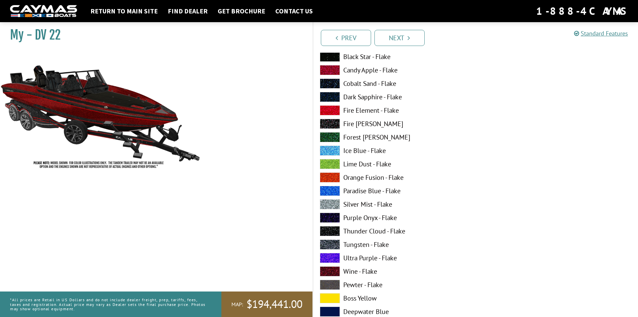
scroll to position [1167, 0]
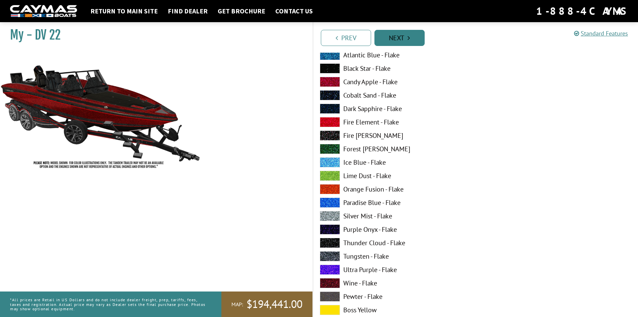
click at [407, 42] on link "Next" at bounding box center [400, 38] width 50 height 16
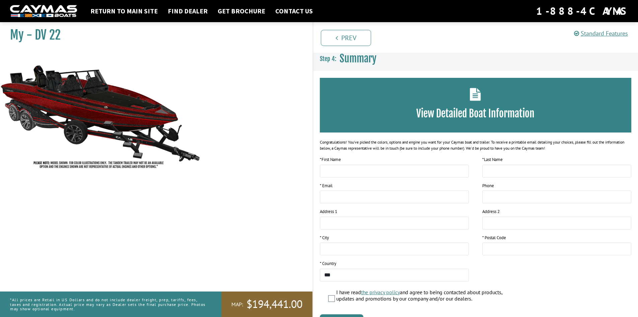
scroll to position [0, 0]
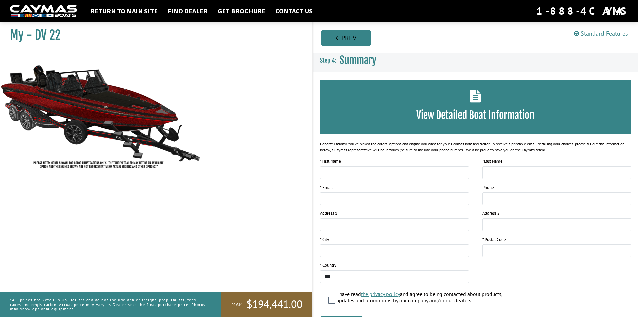
click at [333, 37] on link "Prev" at bounding box center [346, 38] width 50 height 16
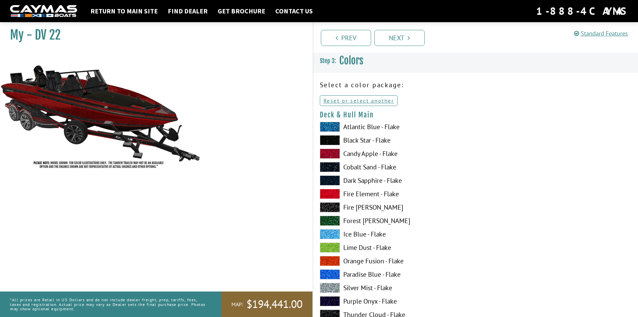
click at [336, 129] on span at bounding box center [330, 127] width 20 height 10
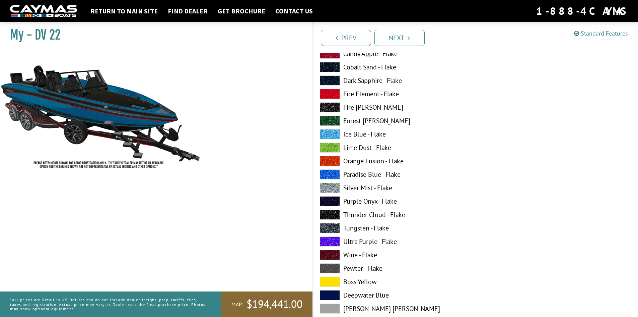
scroll to position [101, 0]
click at [332, 134] on span at bounding box center [330, 133] width 20 height 10
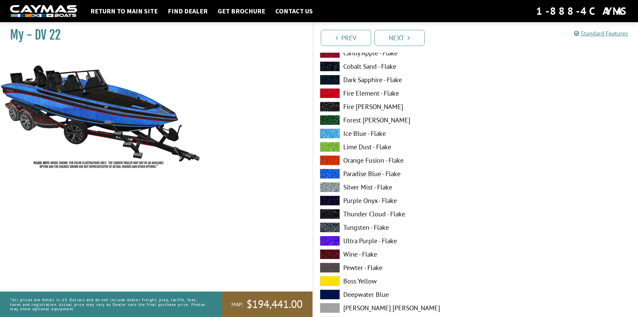
click at [340, 241] on span at bounding box center [330, 241] width 20 height 10
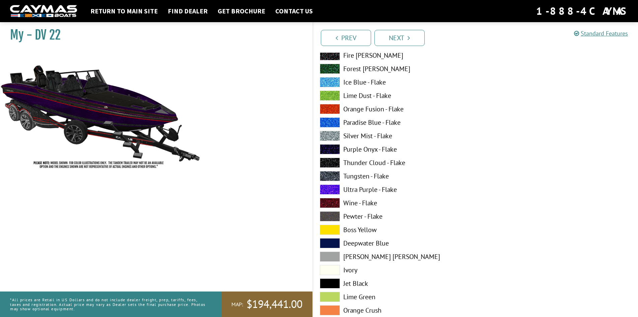
scroll to position [201, 0]
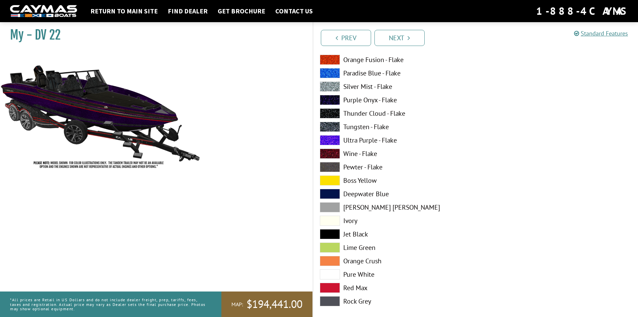
click at [332, 183] on span at bounding box center [330, 180] width 20 height 10
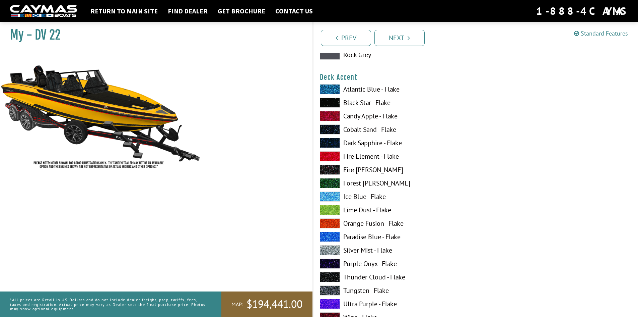
scroll to position [536, 0]
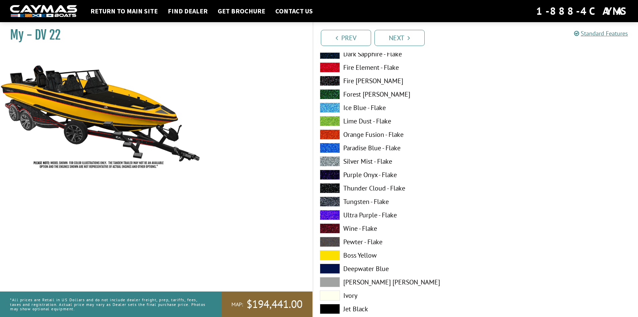
click at [329, 103] on span at bounding box center [330, 108] width 20 height 10
click at [335, 135] on span at bounding box center [330, 134] width 20 height 10
click at [325, 62] on span at bounding box center [330, 67] width 20 height 10
click at [335, 218] on span at bounding box center [330, 215] width 20 height 10
click at [336, 255] on span at bounding box center [330, 255] width 20 height 10
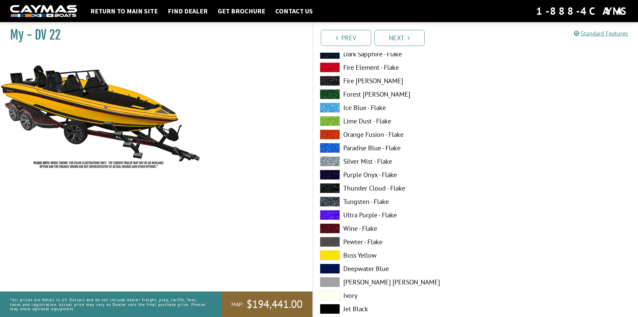
click at [340, 237] on span at bounding box center [330, 242] width 20 height 10
click at [328, 219] on span at bounding box center [330, 215] width 20 height 10
click at [330, 224] on span at bounding box center [330, 228] width 20 height 10
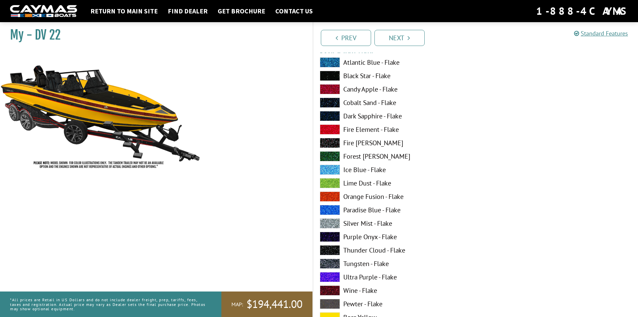
scroll to position [0, 0]
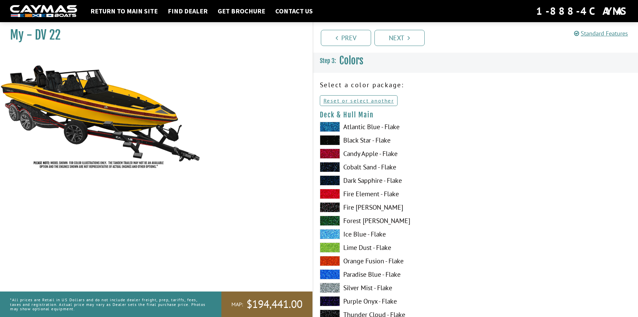
click at [334, 139] on span at bounding box center [330, 140] width 20 height 10
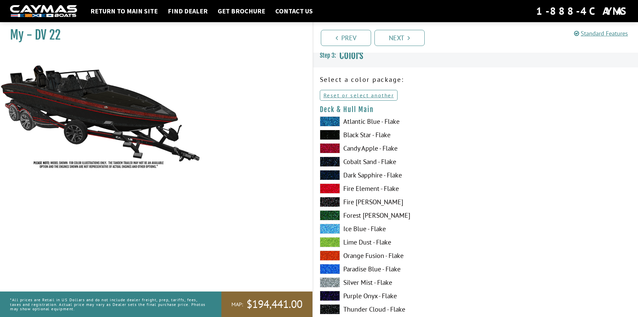
scroll to position [168, 0]
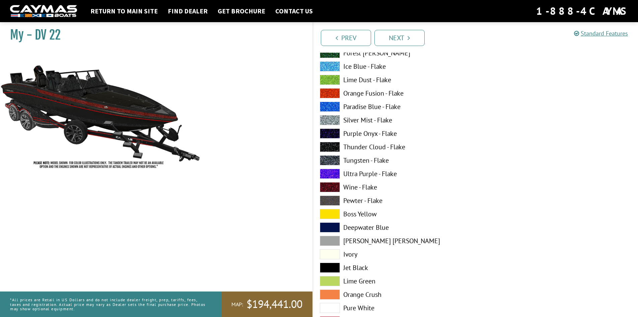
click at [333, 118] on span at bounding box center [330, 120] width 20 height 10
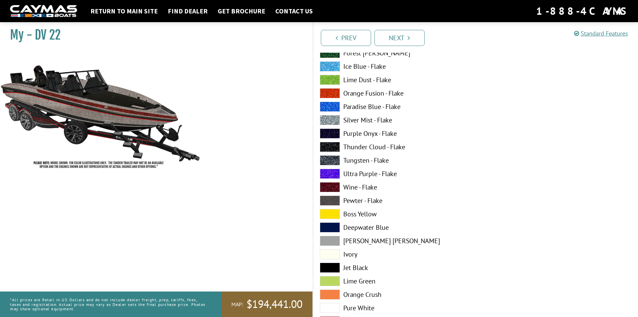
click at [334, 95] on span at bounding box center [330, 93] width 20 height 10
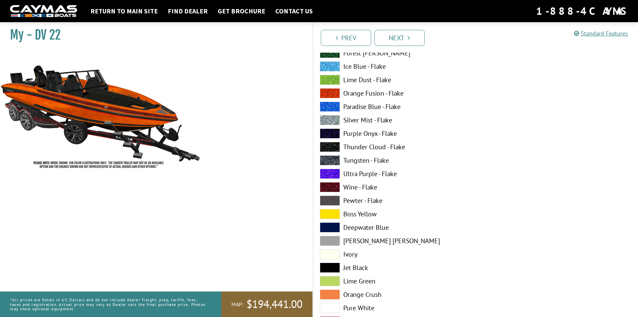
click at [328, 191] on span at bounding box center [330, 187] width 20 height 10
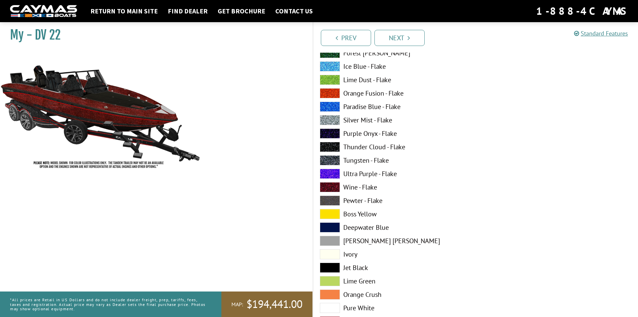
click at [333, 197] on span at bounding box center [330, 200] width 20 height 10
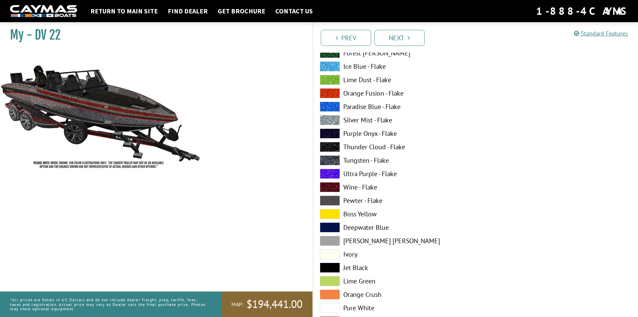
click at [333, 201] on span at bounding box center [330, 200] width 20 height 10
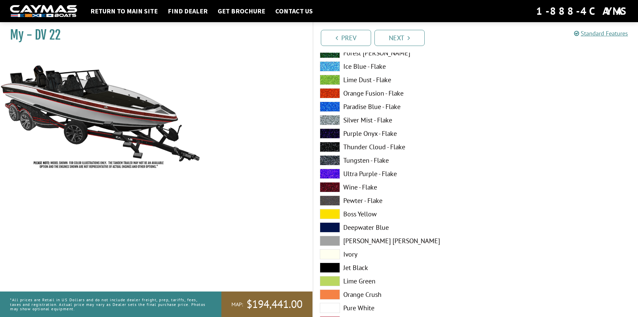
click at [334, 198] on span at bounding box center [330, 200] width 20 height 10
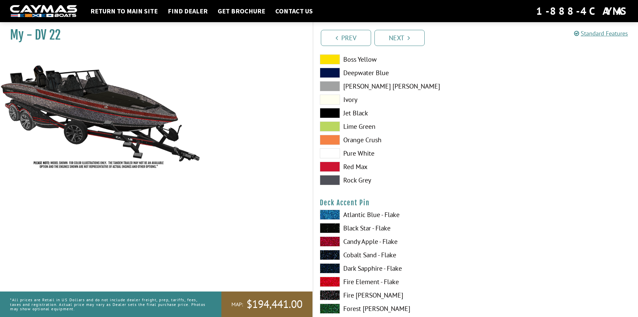
scroll to position [804, 0]
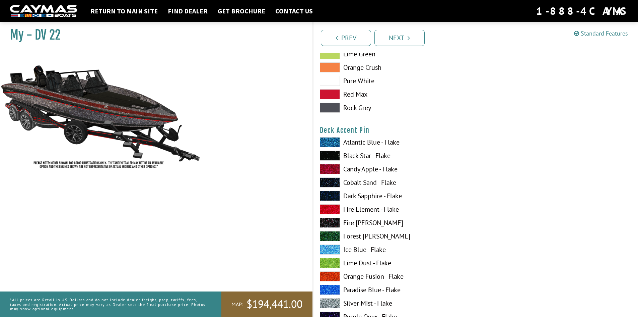
click at [335, 174] on span at bounding box center [330, 169] width 20 height 10
click at [335, 172] on span at bounding box center [330, 169] width 20 height 10
click at [333, 216] on div "Atlantic Blue - Flake Black Star - Flake Candy Apple - Flake Cobalt Sand - Flak…" at bounding box center [394, 264] width 163 height 255
click at [327, 206] on span at bounding box center [330, 209] width 20 height 10
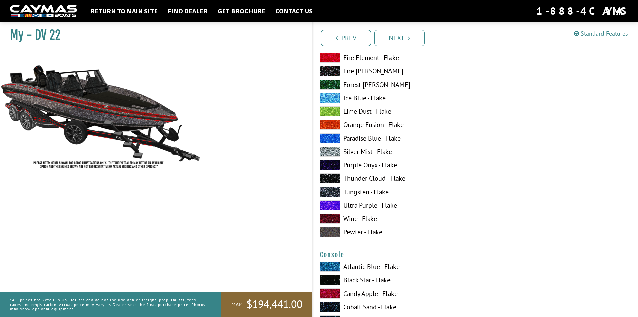
scroll to position [972, 0]
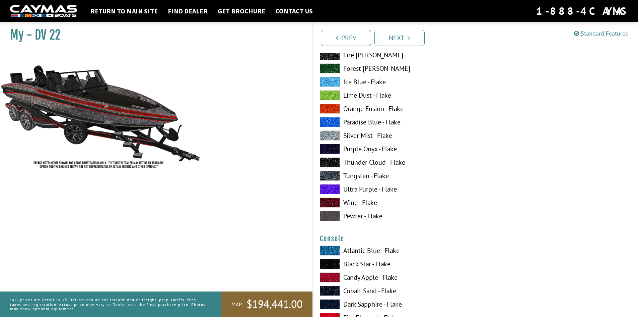
click at [334, 113] on span at bounding box center [330, 109] width 20 height 10
click at [327, 195] on div "Atlantic Blue - Flake Black Star - Flake Candy Apple - Flake Cobalt Sand - Flak…" at bounding box center [394, 97] width 163 height 255
click at [326, 198] on span at bounding box center [330, 202] width 20 height 10
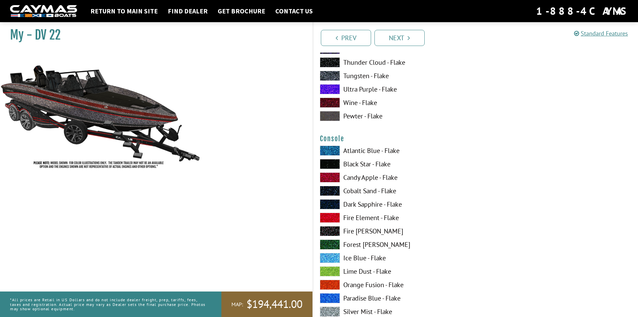
scroll to position [1072, 0]
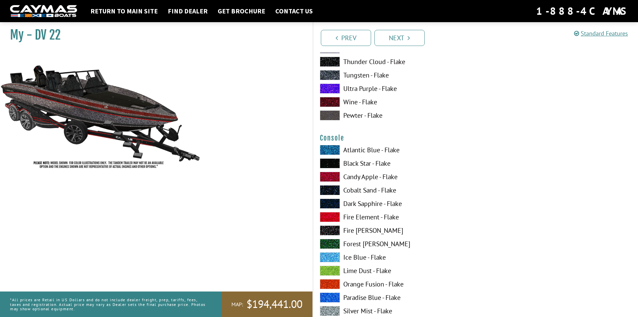
click at [327, 176] on span at bounding box center [330, 177] width 20 height 10
click at [331, 214] on span at bounding box center [330, 217] width 20 height 10
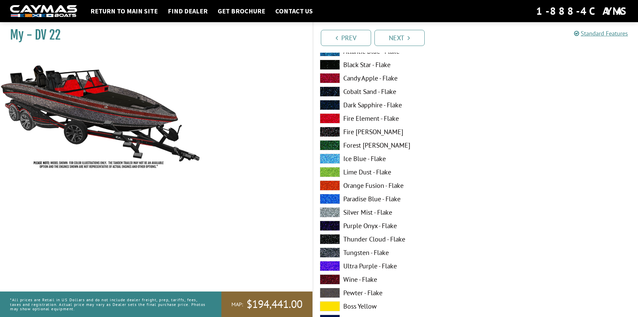
scroll to position [1273, 0]
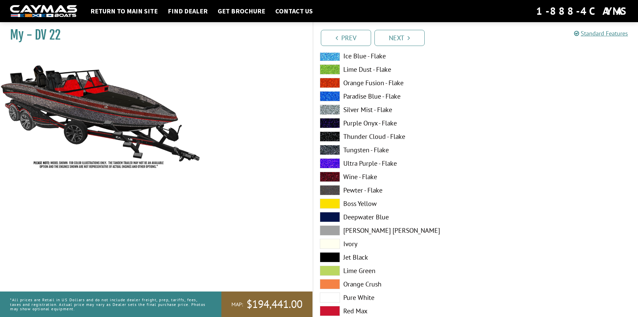
click at [327, 165] on span at bounding box center [330, 163] width 20 height 10
click at [335, 173] on span at bounding box center [330, 177] width 20 height 10
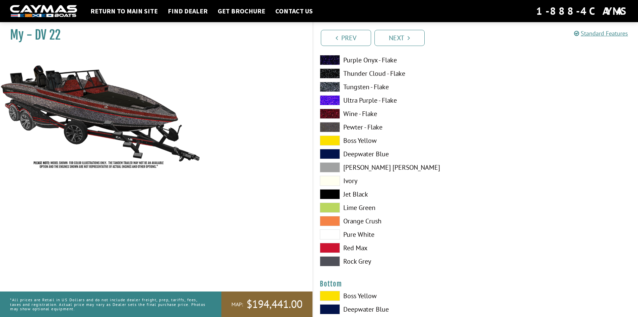
scroll to position [1340, 0]
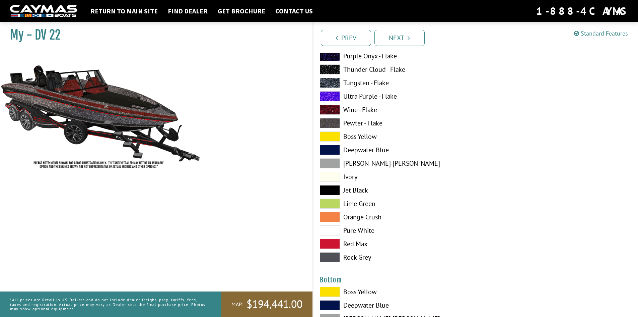
click at [336, 241] on span at bounding box center [330, 244] width 20 height 10
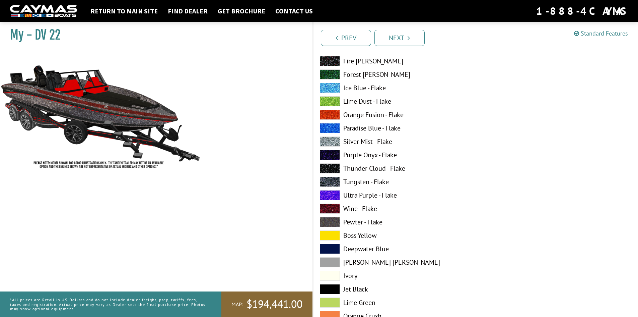
scroll to position [1240, 0]
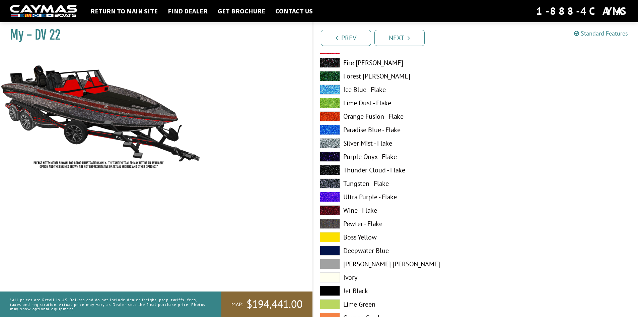
click at [333, 287] on span at bounding box center [330, 291] width 20 height 10
click at [332, 61] on span at bounding box center [330, 63] width 20 height 10
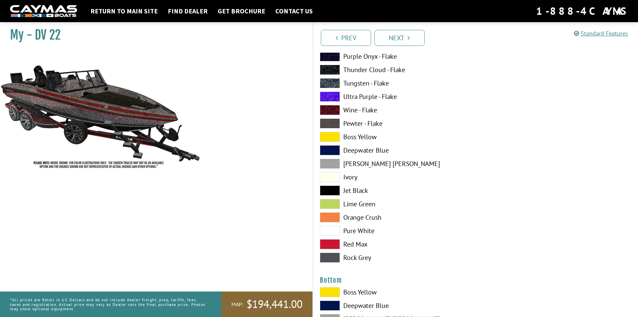
scroll to position [1340, 0]
click at [335, 257] on span at bounding box center [330, 257] width 20 height 10
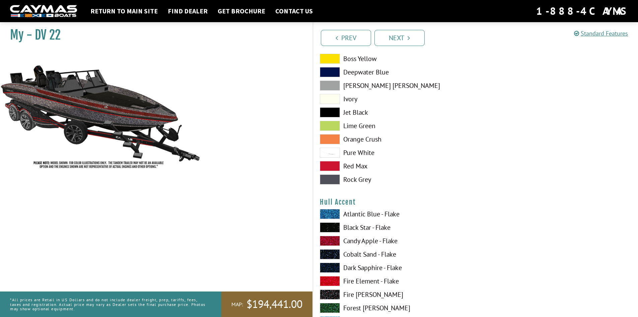
scroll to position [1642, 0]
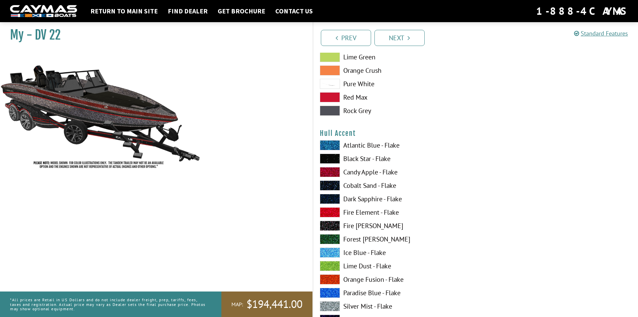
click at [330, 225] on span at bounding box center [330, 226] width 20 height 10
click at [329, 252] on span at bounding box center [330, 252] width 20 height 10
click at [331, 170] on span at bounding box center [330, 172] width 20 height 10
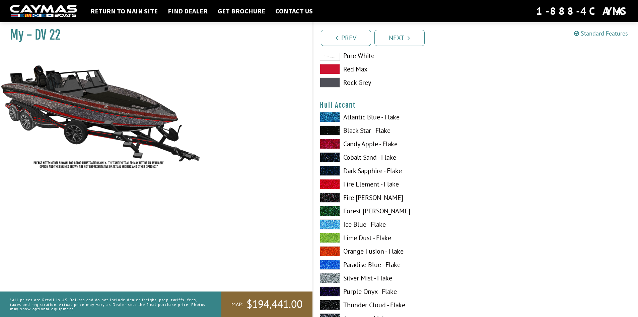
scroll to position [1709, 0]
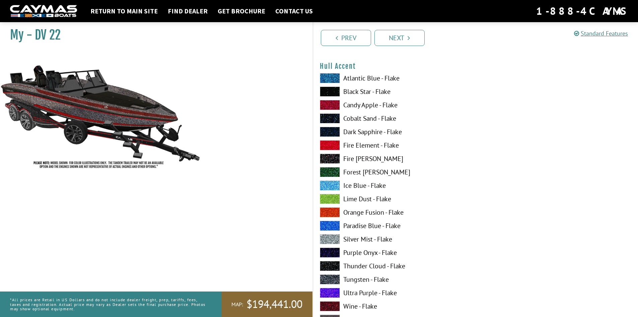
drag, startPoint x: 331, startPoint y: 242, endPoint x: 329, endPoint y: 238, distance: 4.2
click at [330, 242] on span at bounding box center [330, 239] width 20 height 10
click at [331, 253] on span at bounding box center [330, 252] width 20 height 10
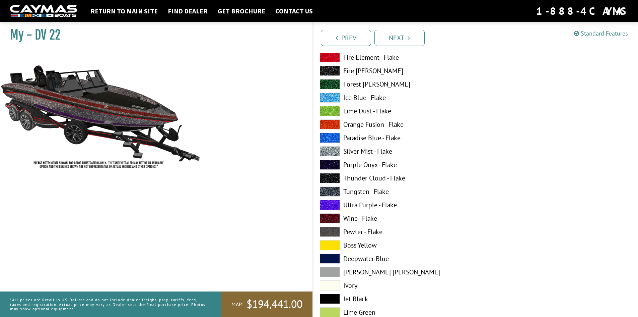
scroll to position [1843, 0]
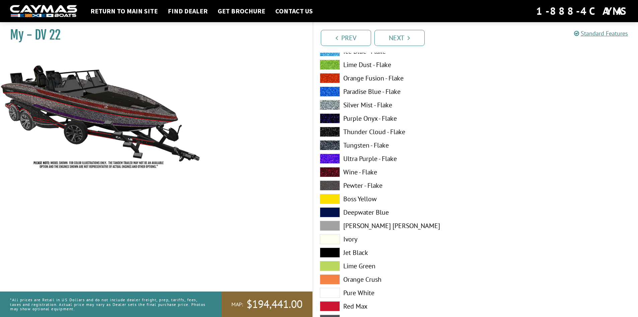
click at [332, 252] on span at bounding box center [330, 252] width 20 height 10
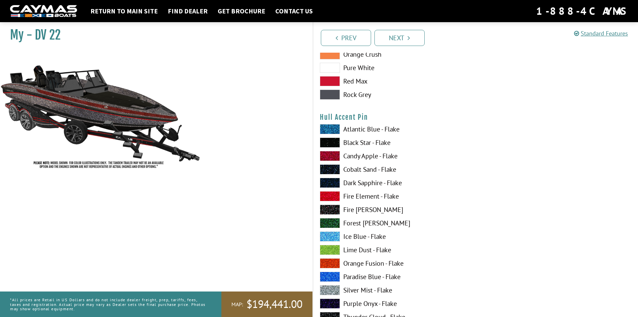
scroll to position [2078, 0]
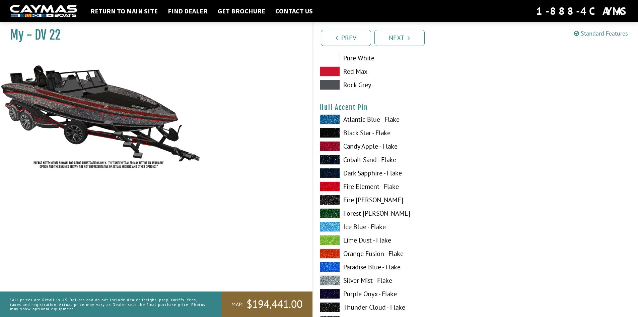
click at [336, 116] on span at bounding box center [330, 119] width 20 height 10
click at [331, 193] on div "Atlantic Blue - Flake Black Star - Flake Candy Apple - Flake Cobalt Sand - Flak…" at bounding box center [394, 241] width 163 height 255
click at [327, 278] on span at bounding box center [330, 280] width 20 height 10
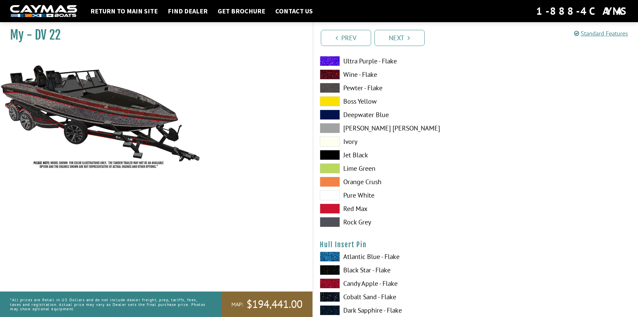
scroll to position [2748, 0]
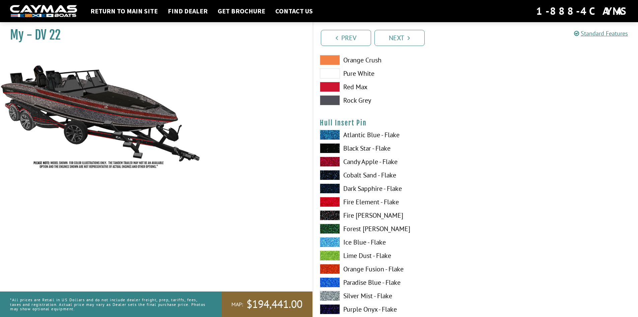
click at [330, 265] on span at bounding box center [330, 269] width 20 height 10
click at [331, 195] on div "Atlantic Blue - Flake Black Star - Flake Candy Apple - Flake Cobalt Sand - Flak…" at bounding box center [394, 257] width 163 height 255
click at [331, 198] on span at bounding box center [330, 202] width 20 height 10
click at [332, 161] on span at bounding box center [330, 161] width 20 height 10
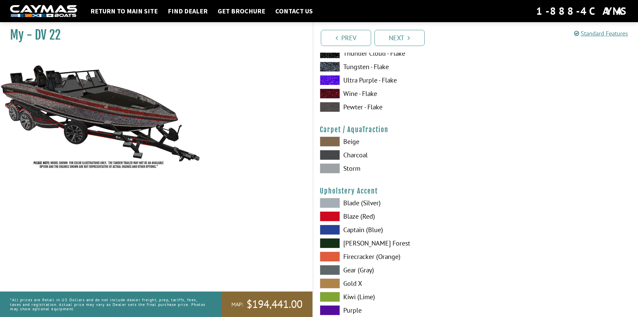
scroll to position [3083, 0]
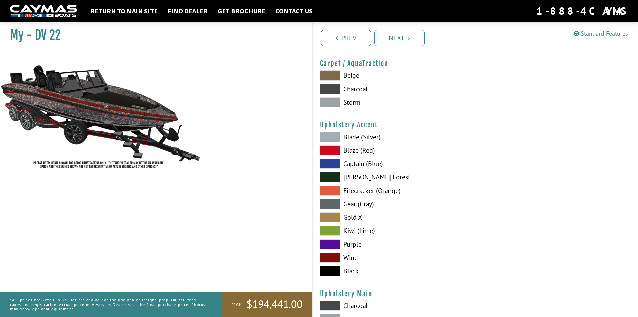
click at [330, 190] on span at bounding box center [330, 190] width 20 height 10
click at [334, 147] on span at bounding box center [330, 150] width 20 height 10
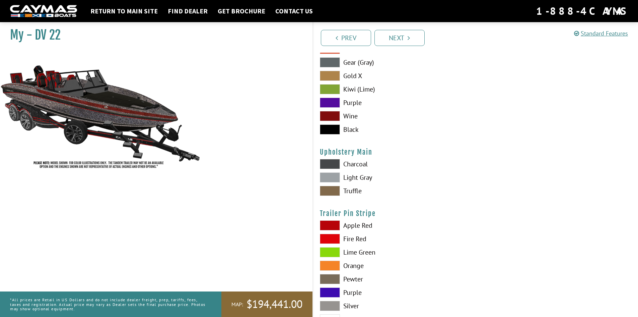
scroll to position [3251, 0]
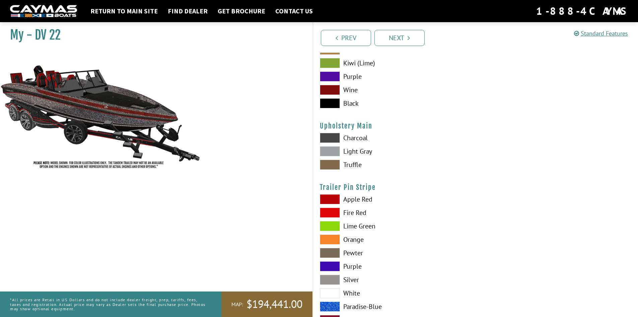
click at [333, 205] on div "Apple Red Fire Red [GEOGRAPHIC_DATA] Orange Pewter Purple" at bounding box center [394, 261] width 163 height 134
click at [334, 199] on span at bounding box center [330, 199] width 20 height 10
click at [335, 193] on div "Trailer Pin Stripe Please select color. Apple Red Fire Red [GEOGRAPHIC_DATA] Or…" at bounding box center [476, 255] width 312 height 145
click at [324, 251] on span at bounding box center [330, 253] width 20 height 10
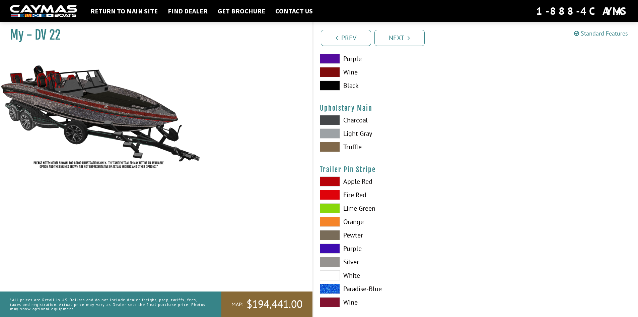
scroll to position [3278, 0]
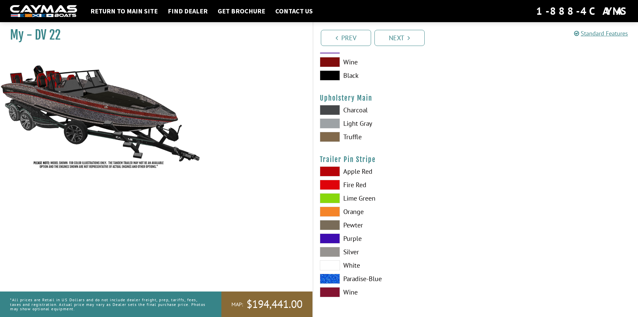
click at [334, 290] on span at bounding box center [330, 292] width 20 height 10
click at [331, 280] on span at bounding box center [330, 278] width 20 height 10
click at [333, 185] on span at bounding box center [330, 185] width 20 height 10
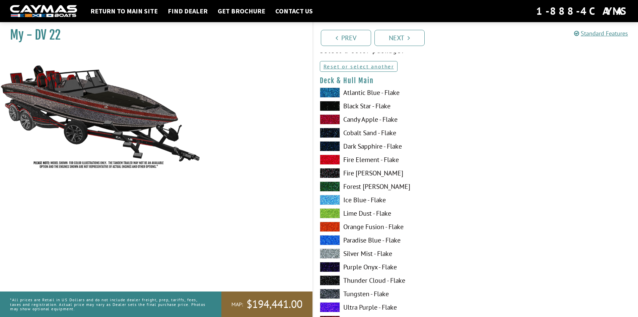
scroll to position [67, 0]
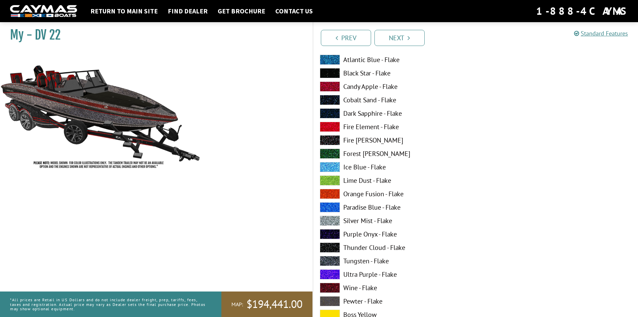
click at [357, 88] on label "Candy Apple - Flake" at bounding box center [394, 86] width 149 height 10
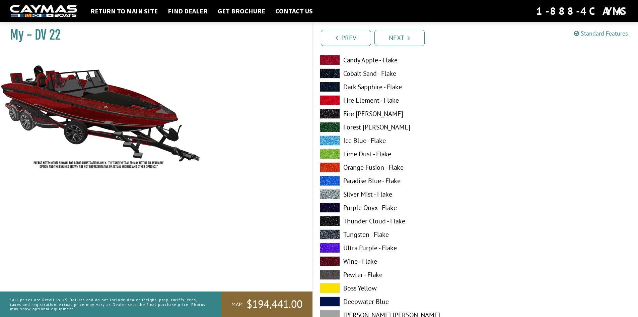
scroll to position [536, 0]
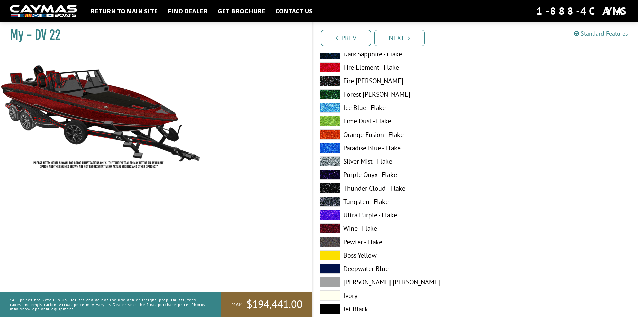
click at [351, 186] on label "Thunder Cloud - Flake" at bounding box center [394, 188] width 149 height 10
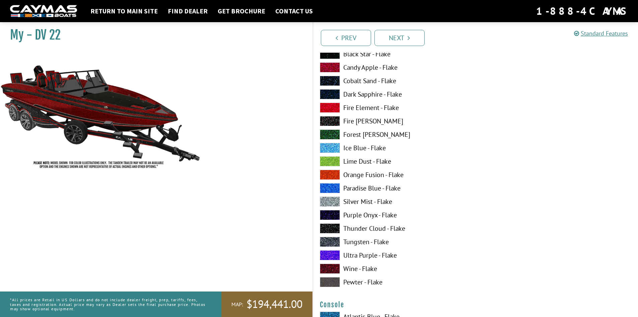
scroll to position [938, 0]
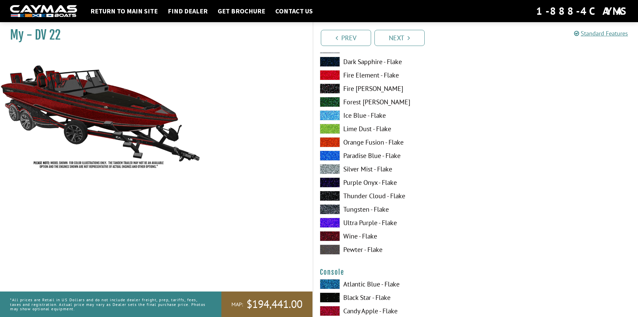
click at [353, 194] on label "Thunder Cloud - Flake" at bounding box center [394, 196] width 149 height 10
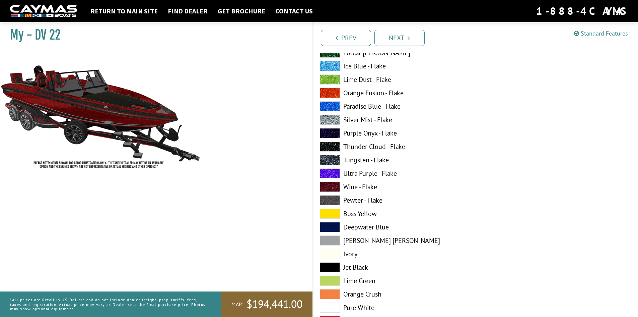
scroll to position [1273, 0]
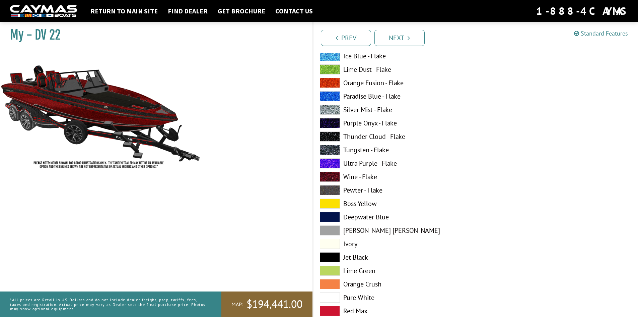
click at [353, 257] on label "Jet Black" at bounding box center [394, 257] width 149 height 10
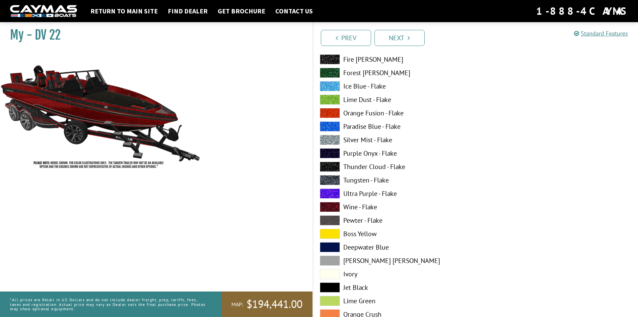
scroll to position [1206, 0]
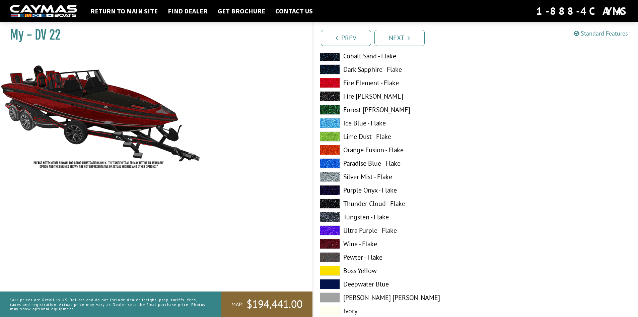
click at [349, 201] on label "Thunder Cloud - Flake" at bounding box center [394, 203] width 149 height 10
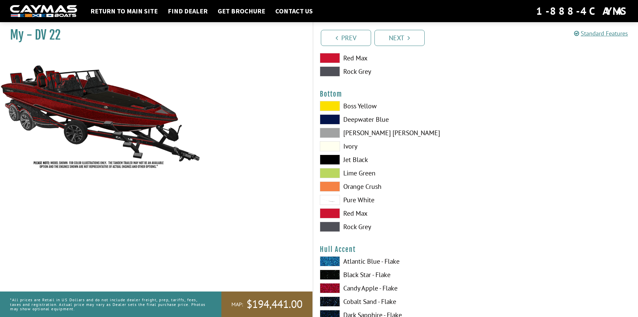
scroll to position [1542, 0]
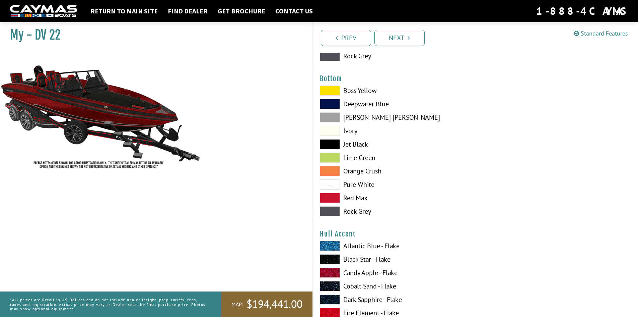
click at [334, 194] on span at bounding box center [330, 198] width 20 height 10
click at [334, 182] on span at bounding box center [330, 184] width 20 height 10
click at [333, 141] on span at bounding box center [330, 144] width 20 height 10
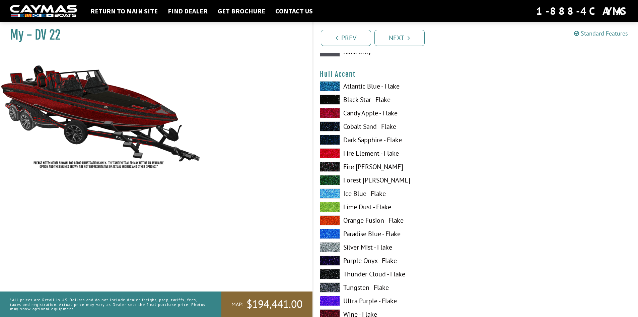
scroll to position [1709, 0]
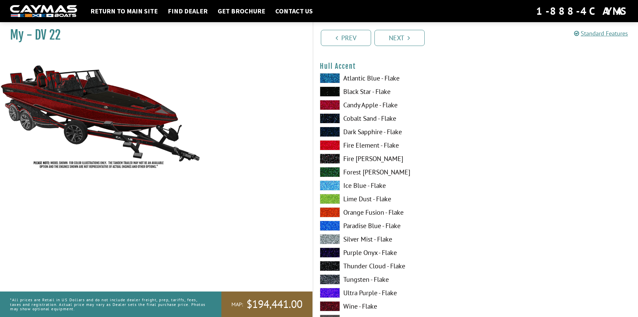
click at [355, 102] on label "Candy Apple - Flake" at bounding box center [394, 105] width 149 height 10
click at [346, 89] on label "Black Star - Flake" at bounding box center [394, 91] width 149 height 10
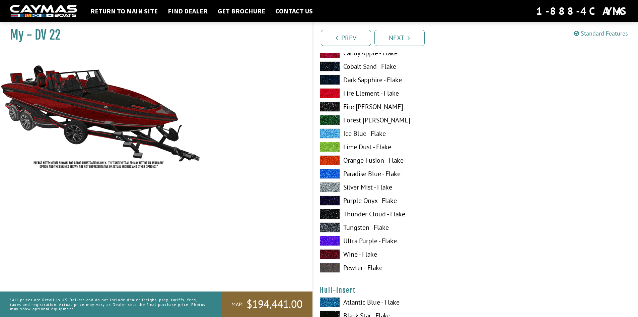
scroll to position [2111, 0]
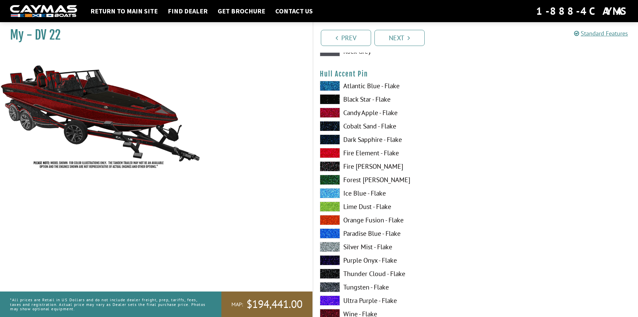
click at [349, 271] on label "Thunder Cloud - Flake" at bounding box center [394, 273] width 149 height 10
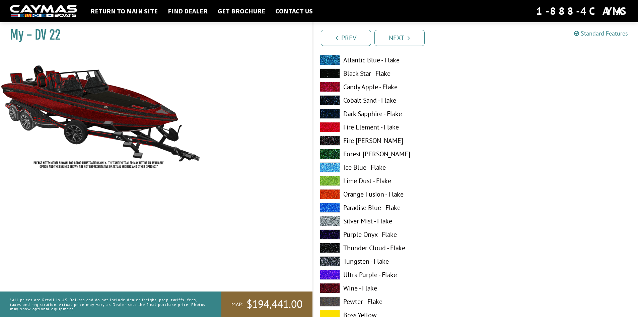
scroll to position [2379, 0]
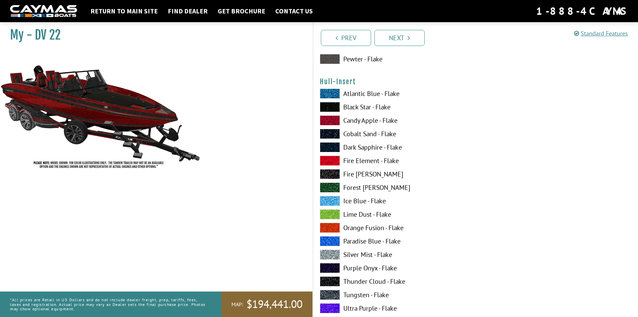
click at [354, 171] on label "Fire [PERSON_NAME]" at bounding box center [394, 174] width 149 height 10
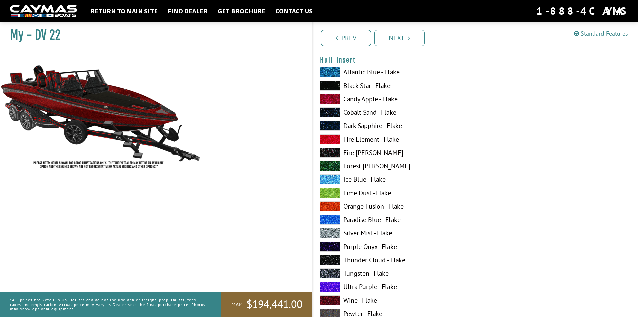
scroll to position [2413, 0]
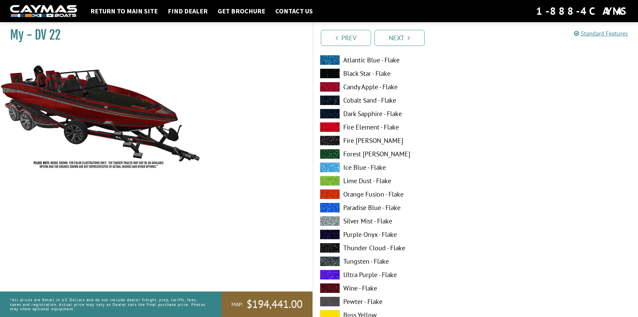
click at [351, 246] on label "Thunder Cloud - Flake" at bounding box center [394, 248] width 149 height 10
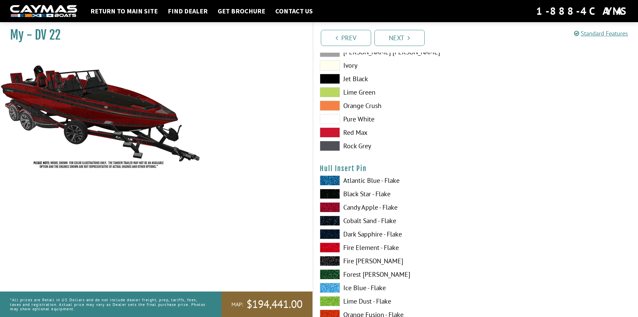
scroll to position [2714, 0]
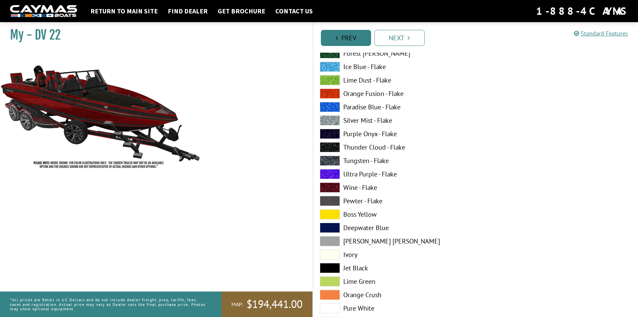
click at [342, 34] on link "Prev" at bounding box center [346, 38] width 50 height 16
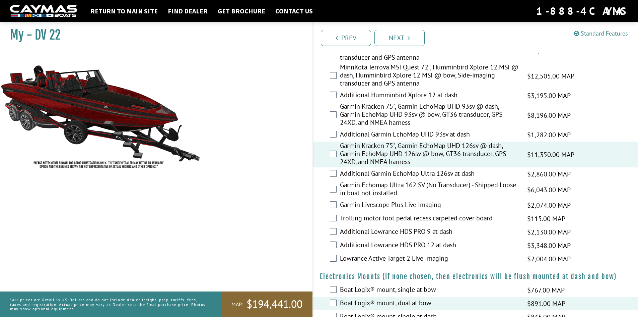
scroll to position [134, 0]
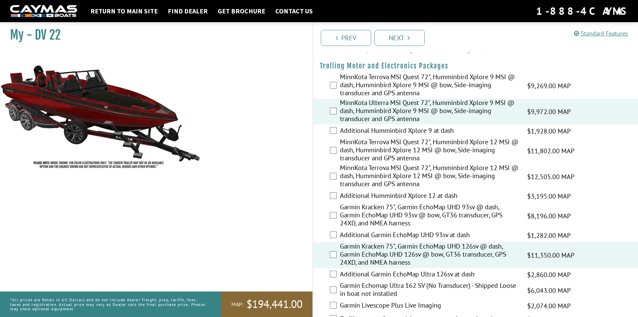
click at [374, 112] on label "MinnKota Ulterra MSI Quest 72", Humminbird Xplore 9 MSI @ dash, Humminbird Xplo…" at bounding box center [429, 112] width 179 height 26
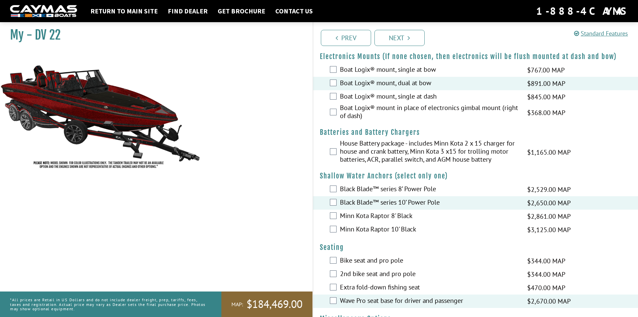
scroll to position [536, 0]
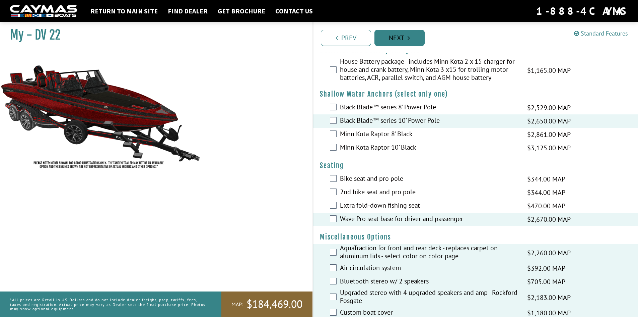
click at [387, 37] on link "Next" at bounding box center [400, 38] width 50 height 16
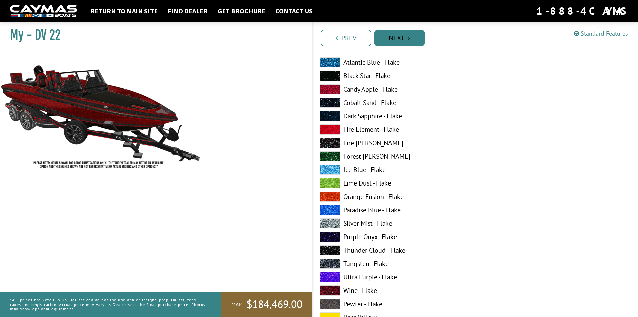
click at [387, 37] on link "Next" at bounding box center [400, 38] width 50 height 16
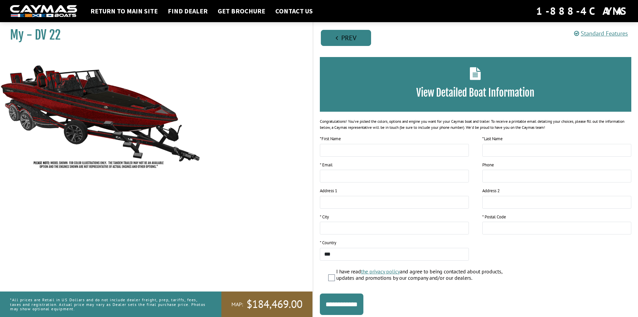
scroll to position [0, 0]
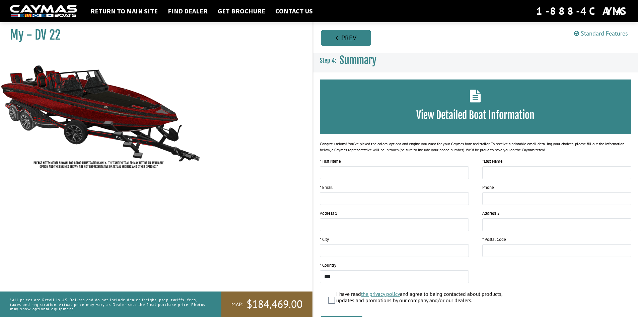
click at [334, 41] on link "Prev" at bounding box center [346, 38] width 50 height 16
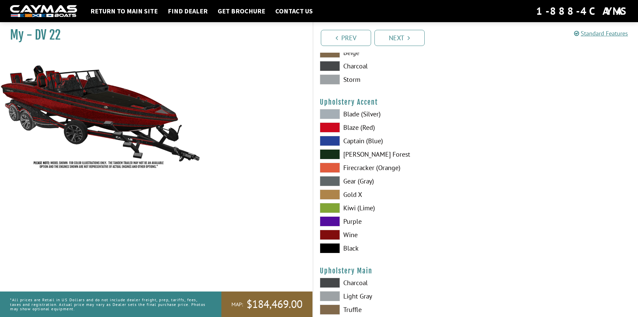
scroll to position [3131, 0]
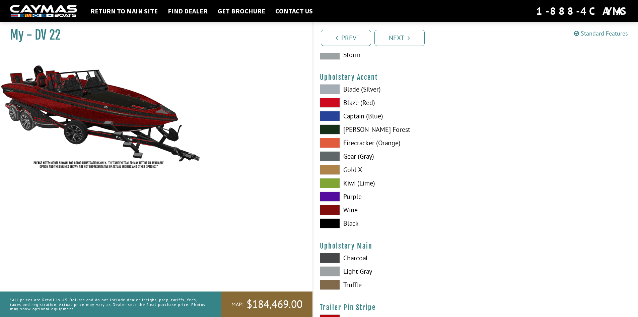
click at [335, 219] on span at bounding box center [330, 223] width 20 height 10
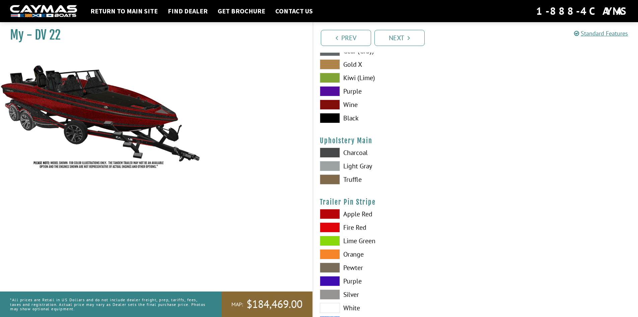
scroll to position [3278, 0]
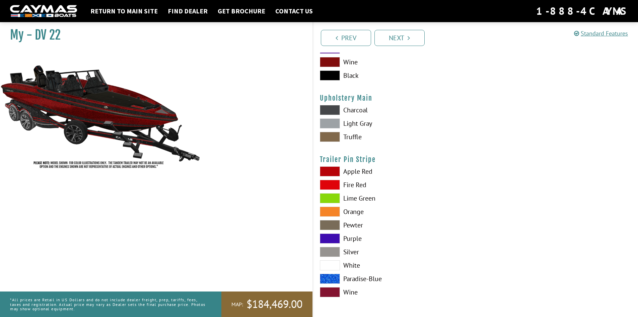
click at [327, 288] on span at bounding box center [330, 292] width 20 height 10
click at [330, 168] on span at bounding box center [330, 171] width 20 height 10
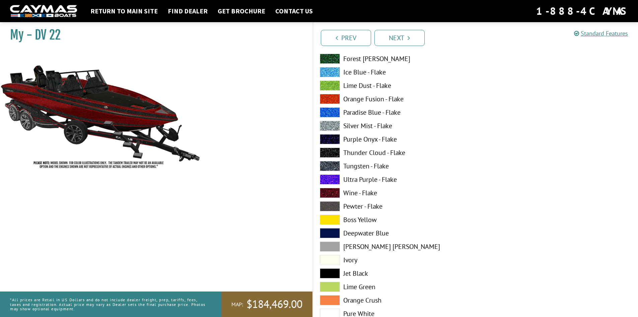
scroll to position [0, 0]
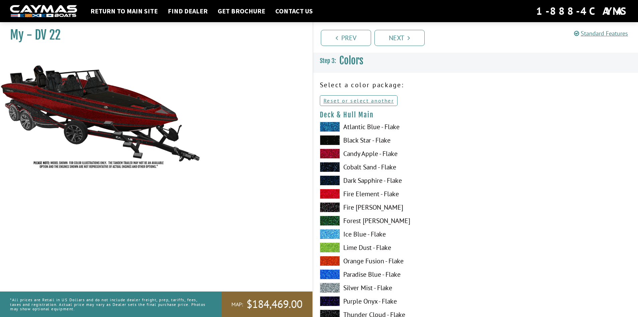
drag, startPoint x: 46, startPoint y: 37, endPoint x: 118, endPoint y: 41, distance: 72.1
click at [97, 43] on div "My - DV 22" at bounding box center [153, 35] width 306 height 32
click at [118, 41] on h1 "My - DV 22" at bounding box center [153, 34] width 286 height 15
click at [343, 42] on link "Prev" at bounding box center [346, 38] width 50 height 16
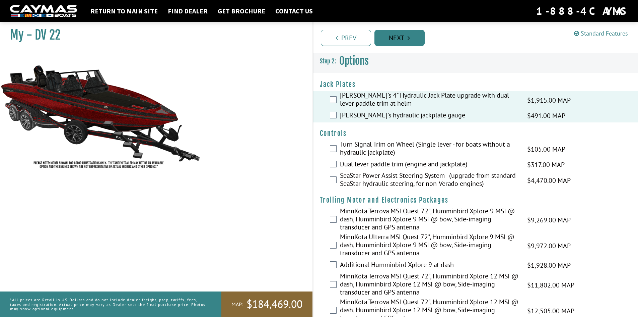
click at [390, 43] on link "Next" at bounding box center [400, 38] width 50 height 16
